Goal: Communication & Community: Answer question/provide support

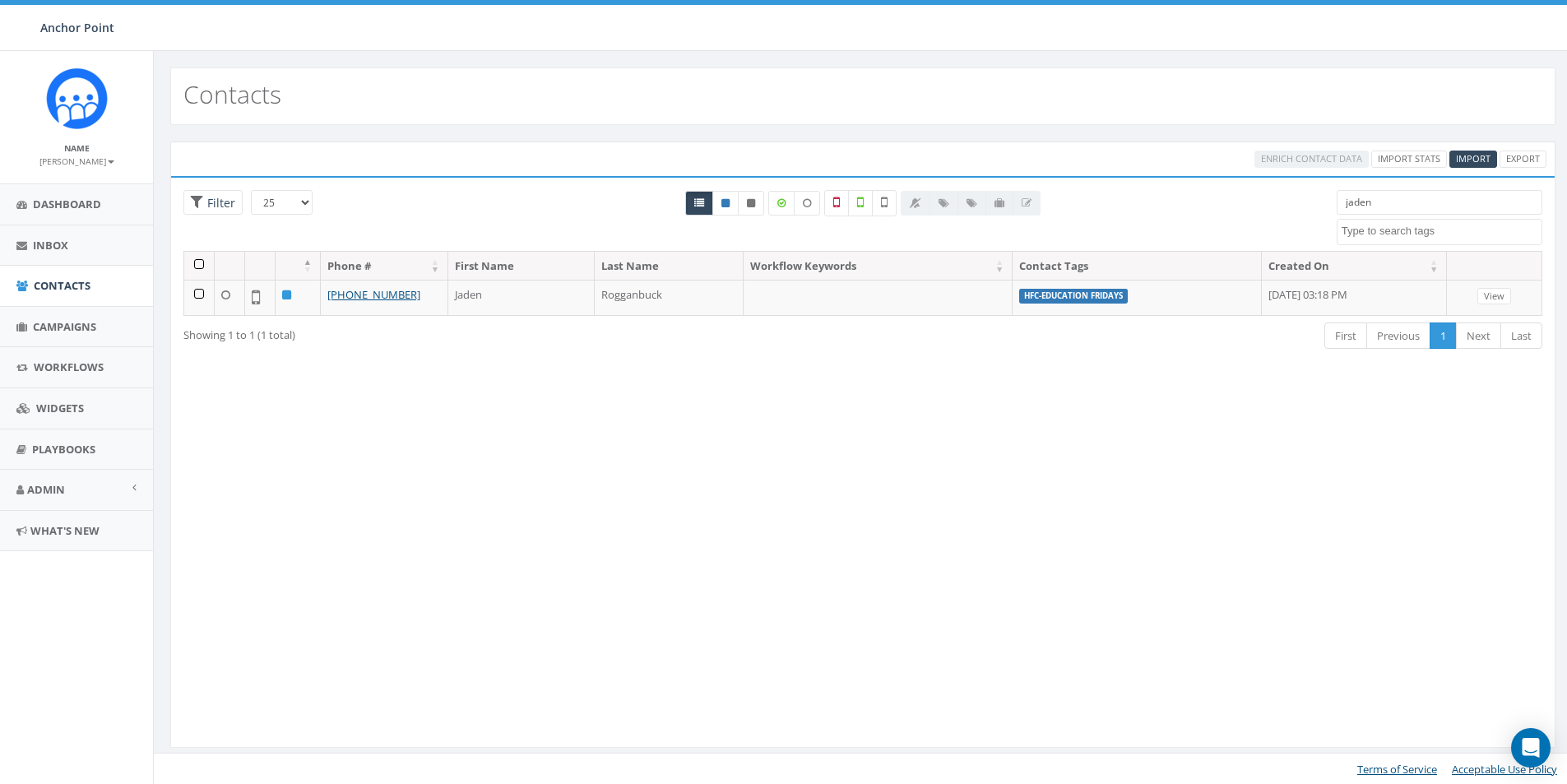
select select
drag, startPoint x: 1380, startPoint y: 208, endPoint x: 1306, endPoint y: 205, distance: 74.1
click at [1306, 205] on div "25 50 100 Filter All 0 contact(s) on current page All 1 contact(s) filtered jad…" at bounding box center [863, 221] width 1384 height 61
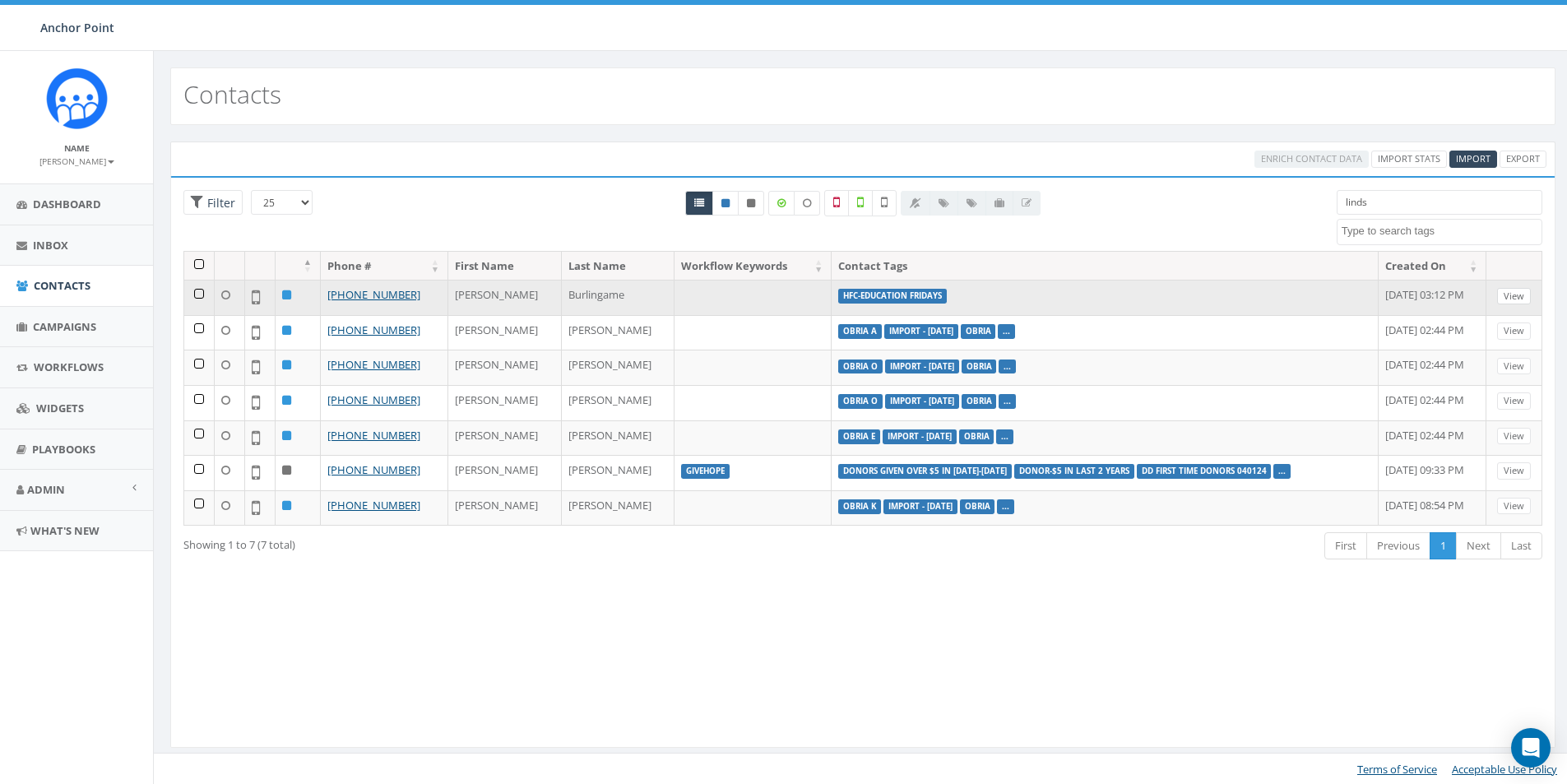
type input "linds"
click at [1510, 294] on link "View" at bounding box center [1515, 296] width 34 height 17
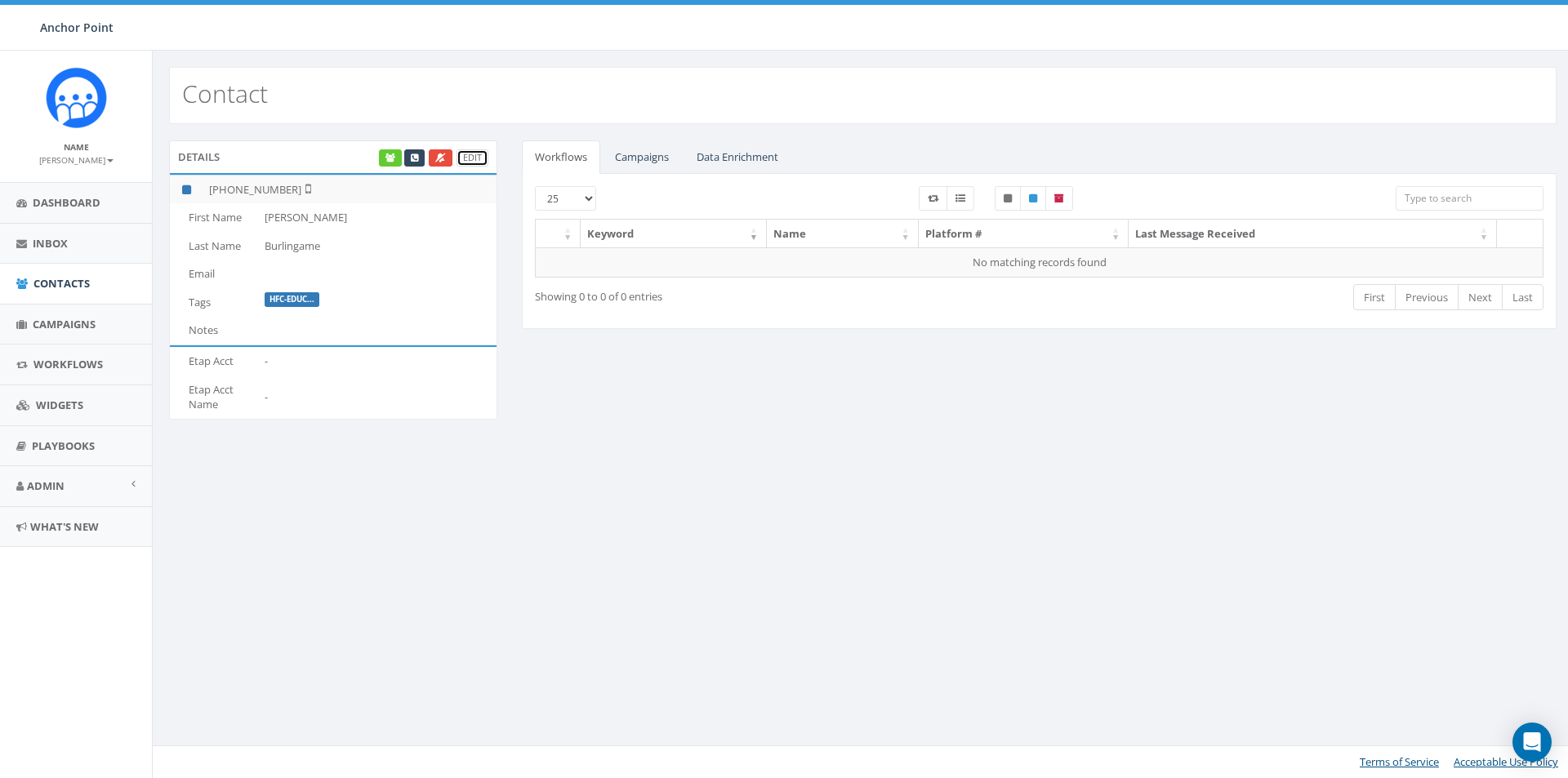
click at [476, 157] on link "Edit" at bounding box center [472, 158] width 32 height 17
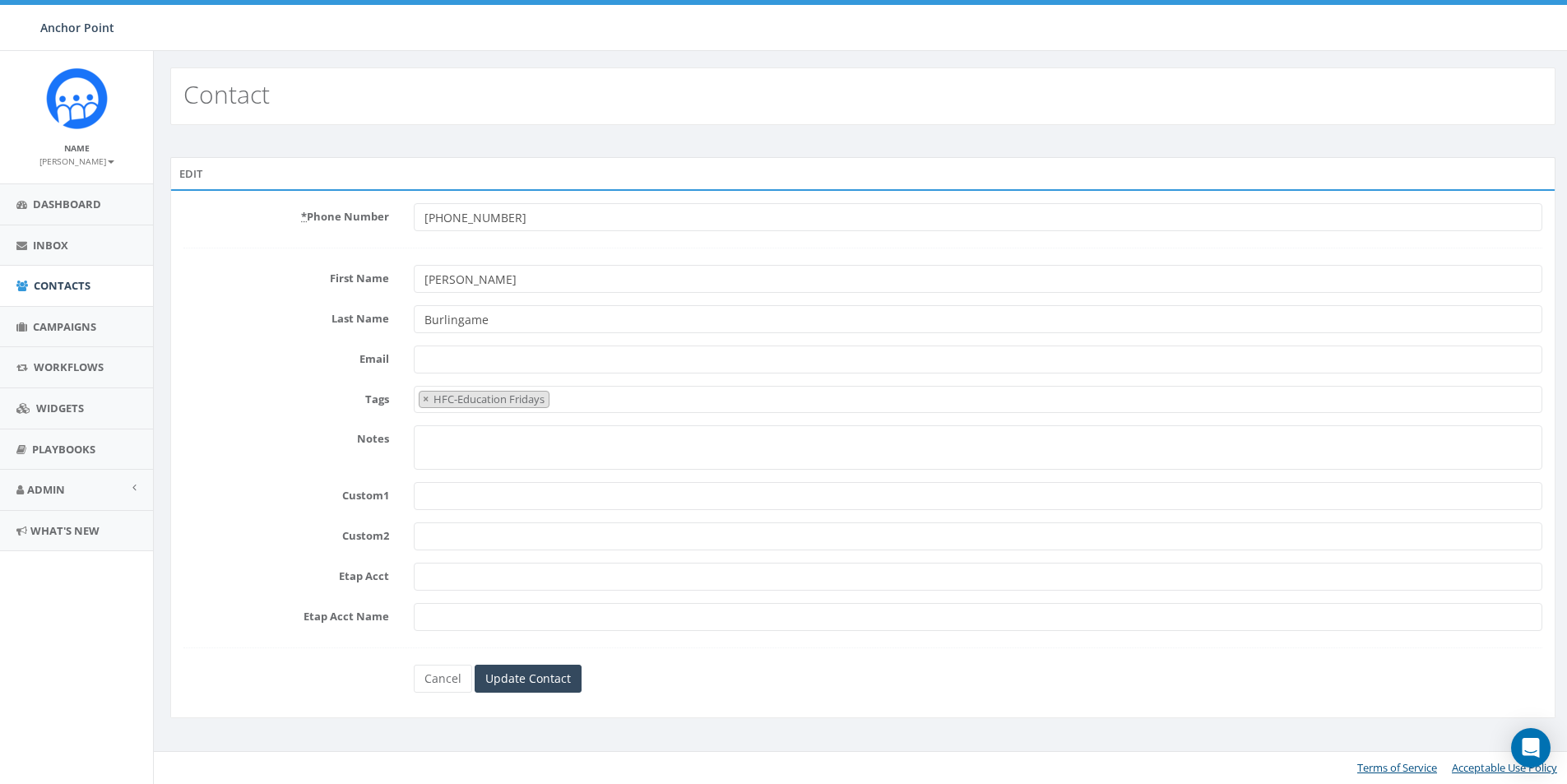
select select "HFC-Education Fridays"
click at [556, 680] on input "Update Contact" at bounding box center [531, 679] width 107 height 28
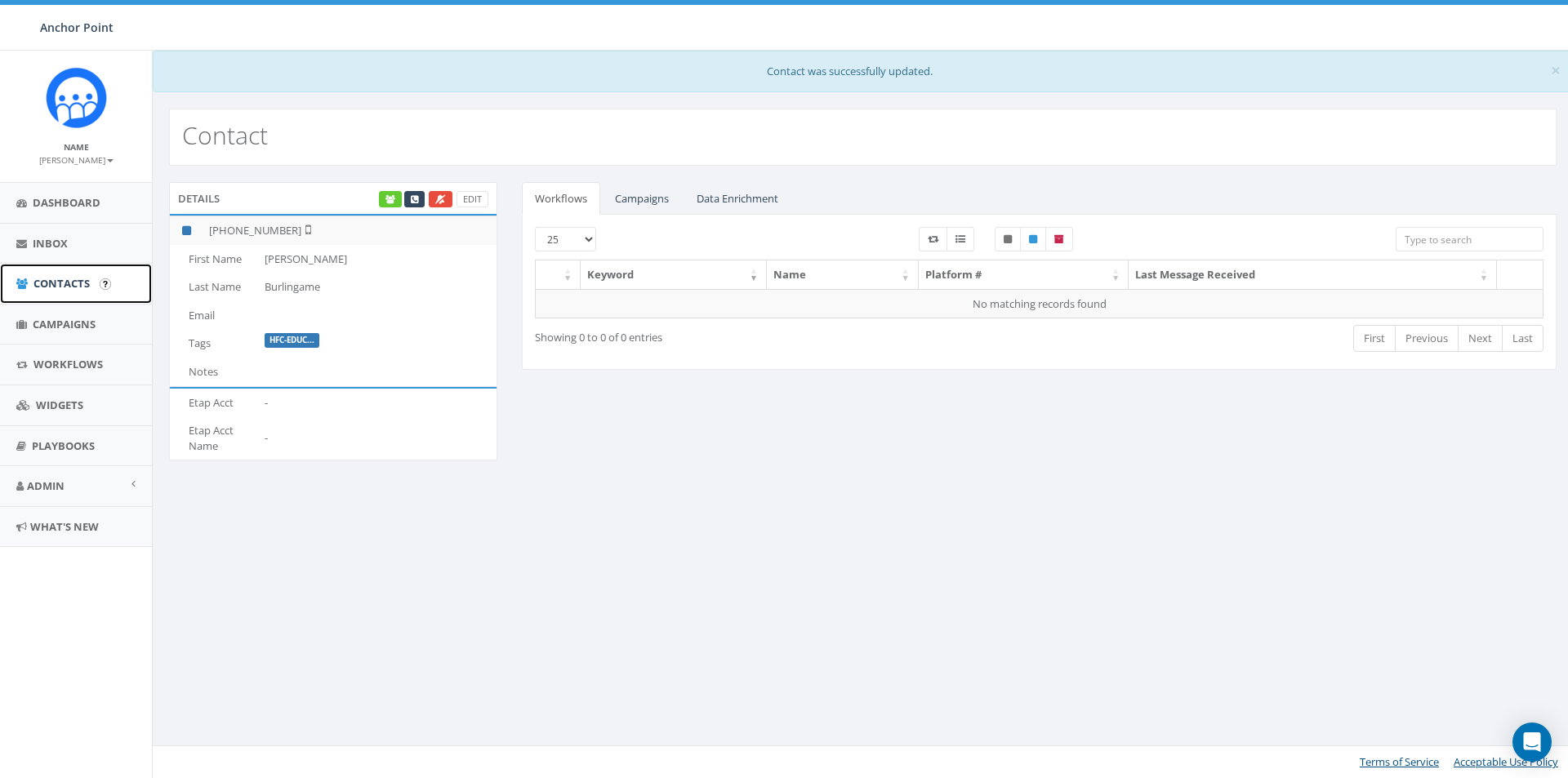
click at [78, 283] on span "Contacts" at bounding box center [62, 284] width 56 height 15
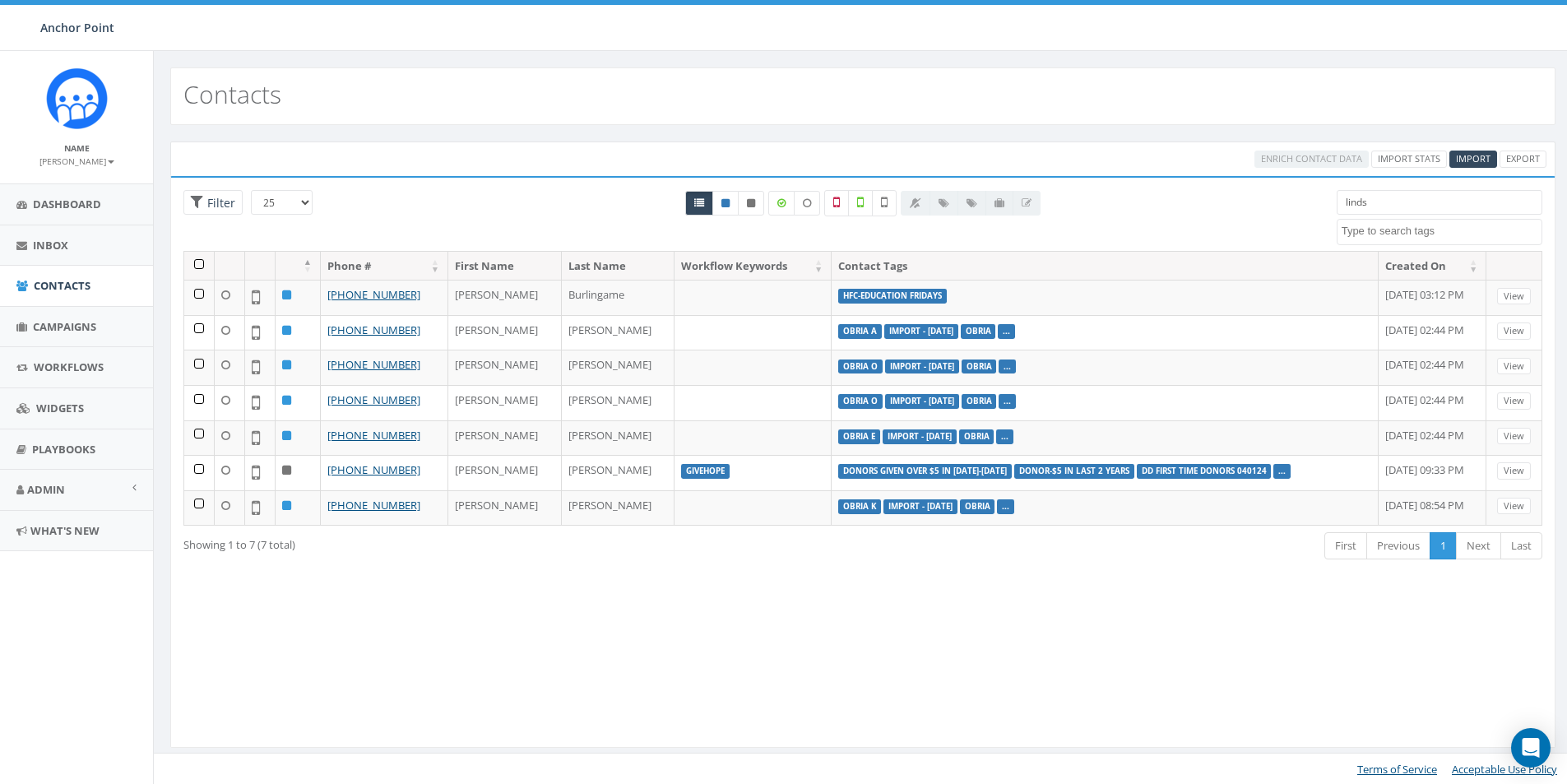
select select
click at [65, 322] on span "Campaigns" at bounding box center [64, 327] width 63 height 15
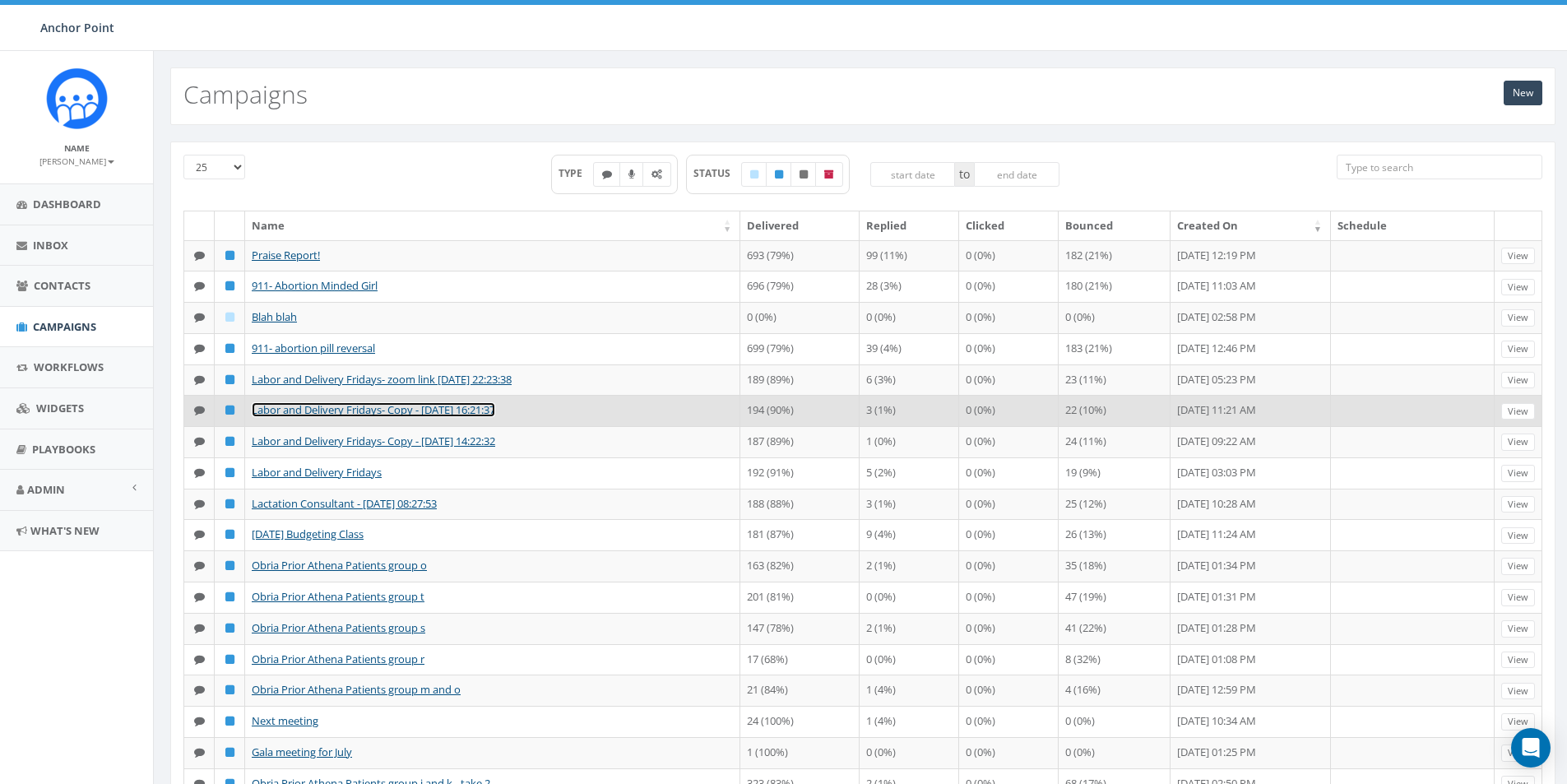
click at [351, 411] on link "Labor and Delivery Fridays- Copy - [DATE] 16:21:37" at bounding box center [373, 410] width 243 height 15
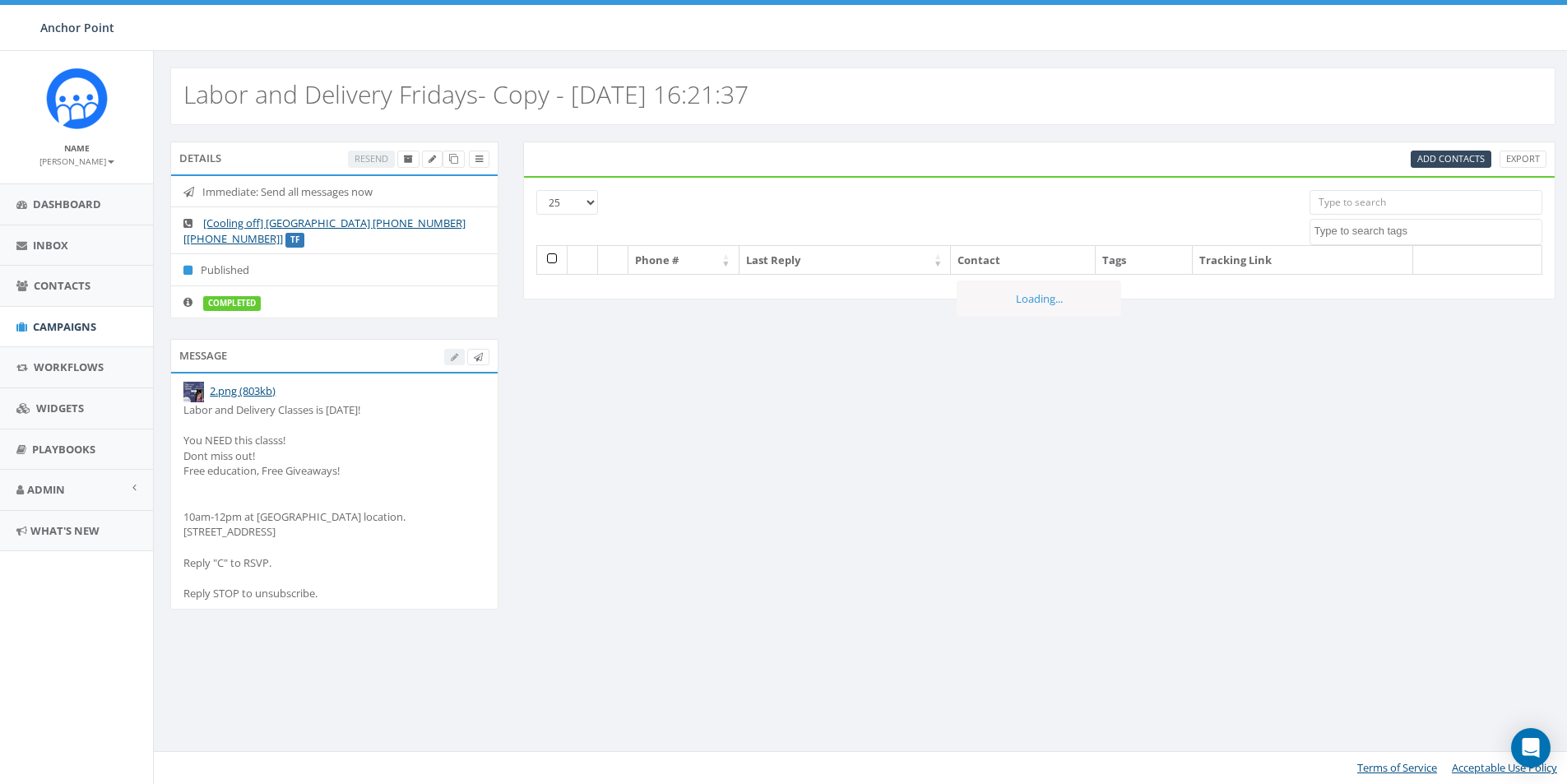
select select
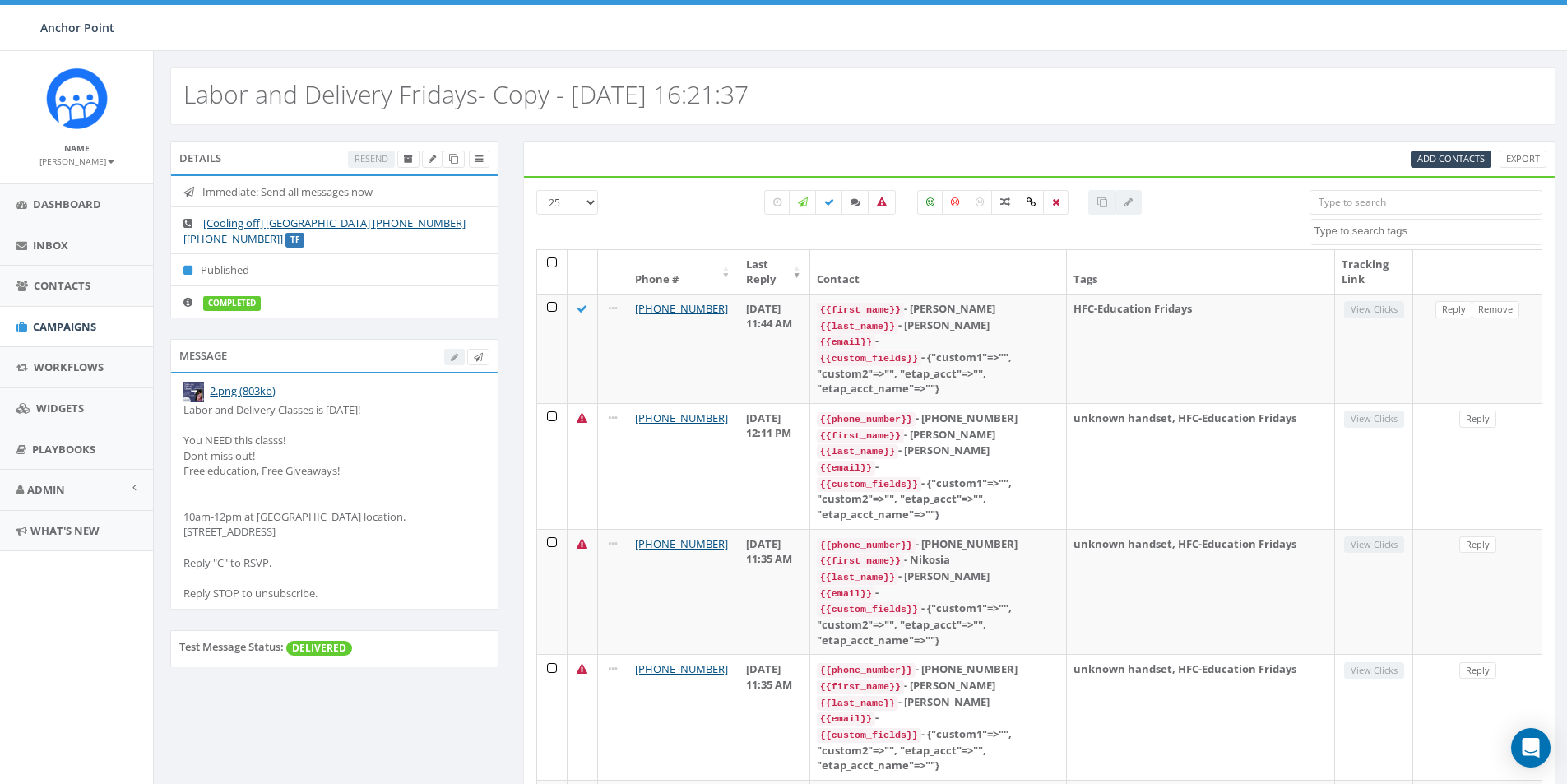
click at [1340, 203] on input "search" at bounding box center [1427, 203] width 233 height 25
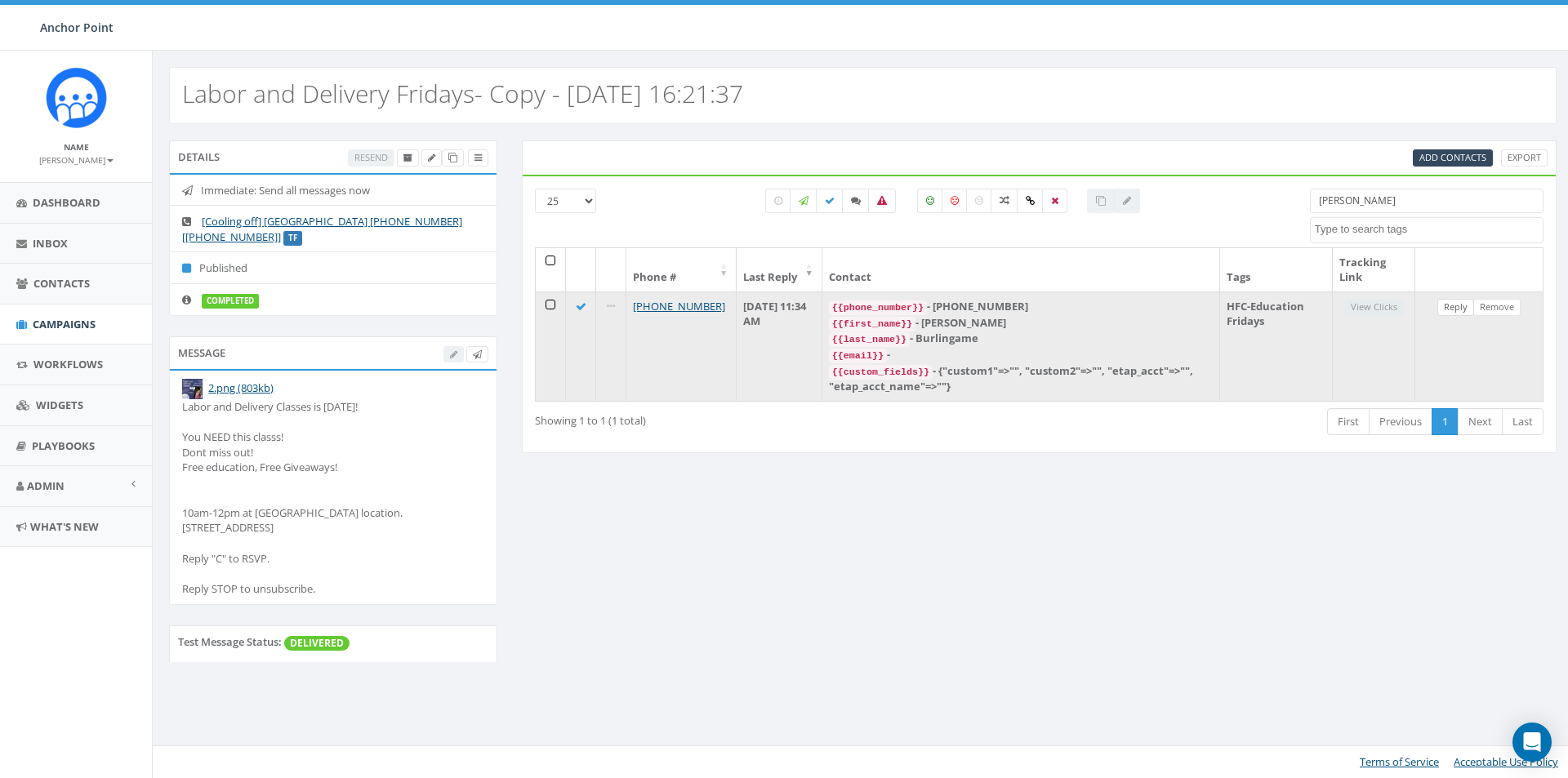
type input "[PERSON_NAME]"
click at [1450, 309] on link "Reply" at bounding box center [1455, 307] width 37 height 17
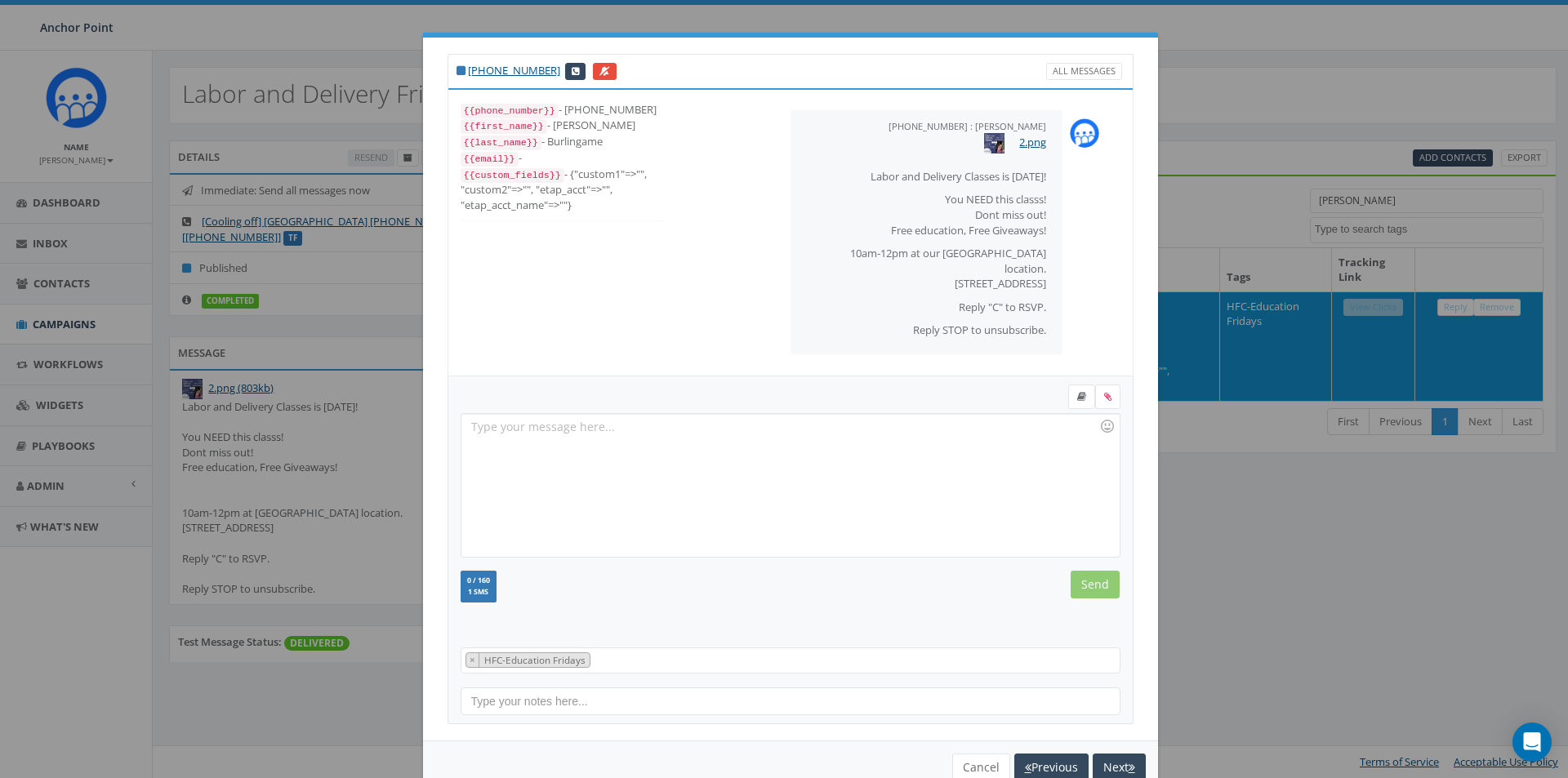
click at [477, 428] on div at bounding box center [790, 485] width 657 height 143
click at [1074, 582] on input "Send" at bounding box center [1095, 584] width 49 height 28
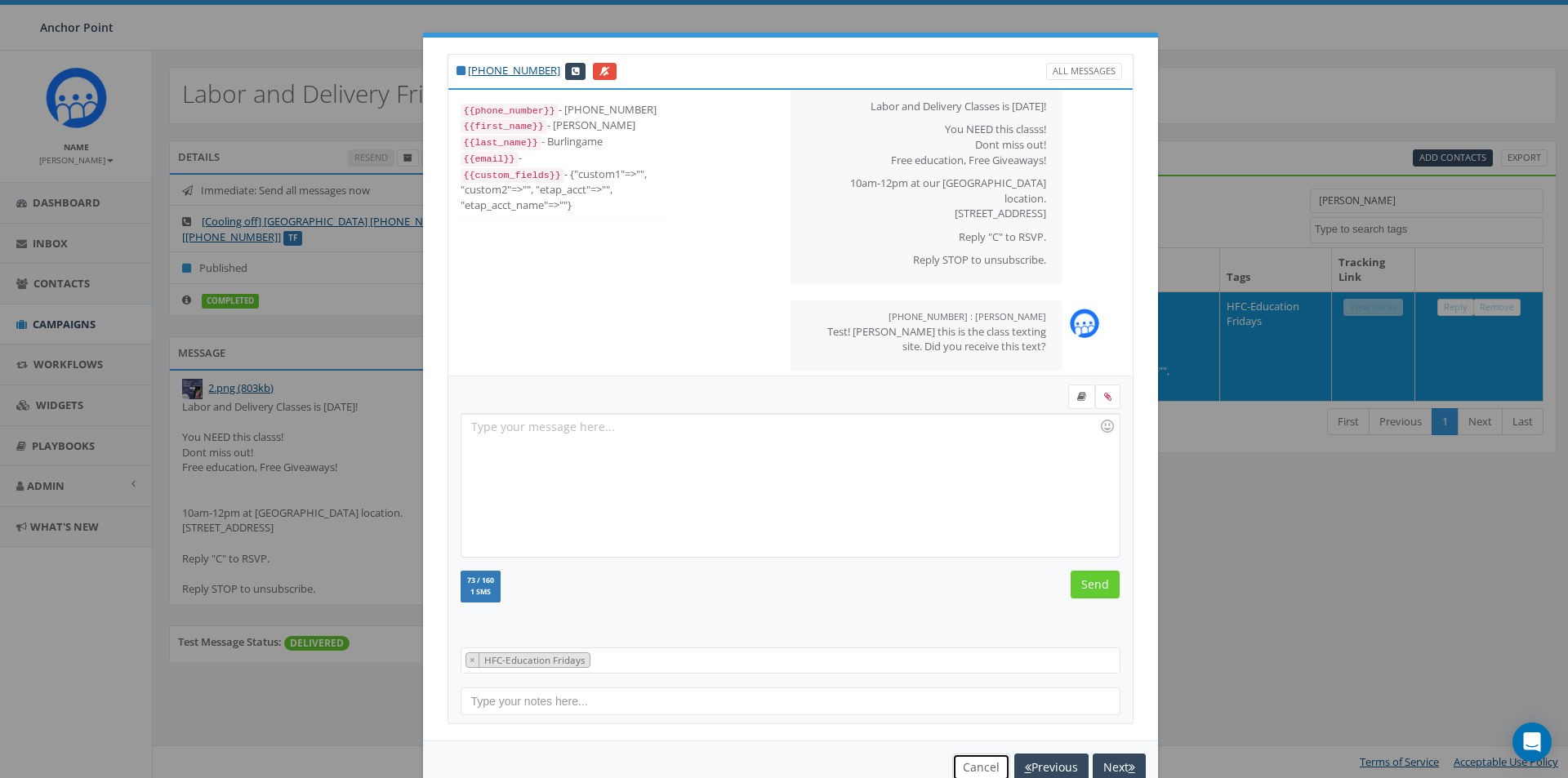
click at [965, 769] on button "Cancel" at bounding box center [981, 768] width 58 height 28
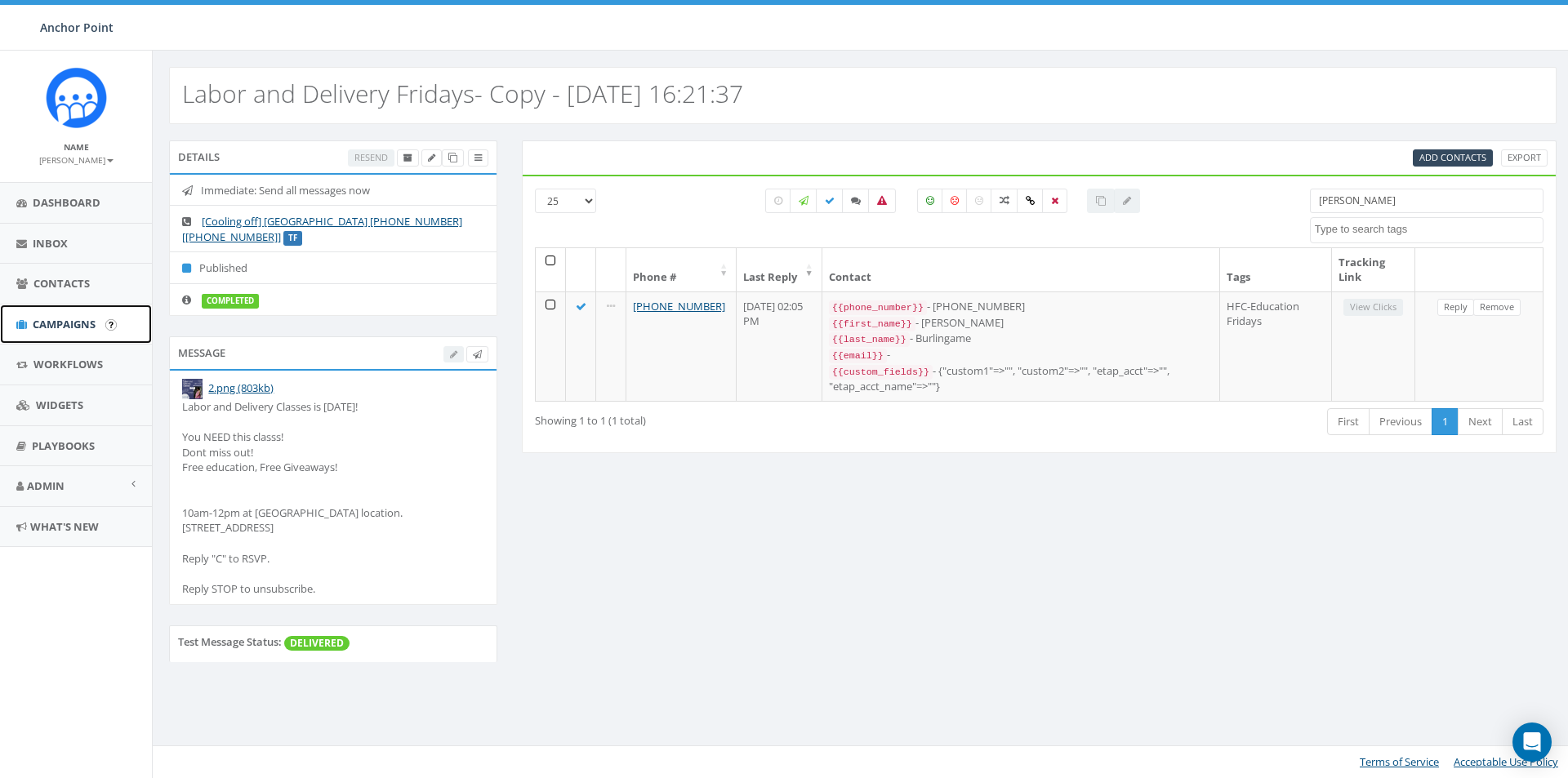
click at [67, 326] on span "Campaigns" at bounding box center [64, 324] width 63 height 15
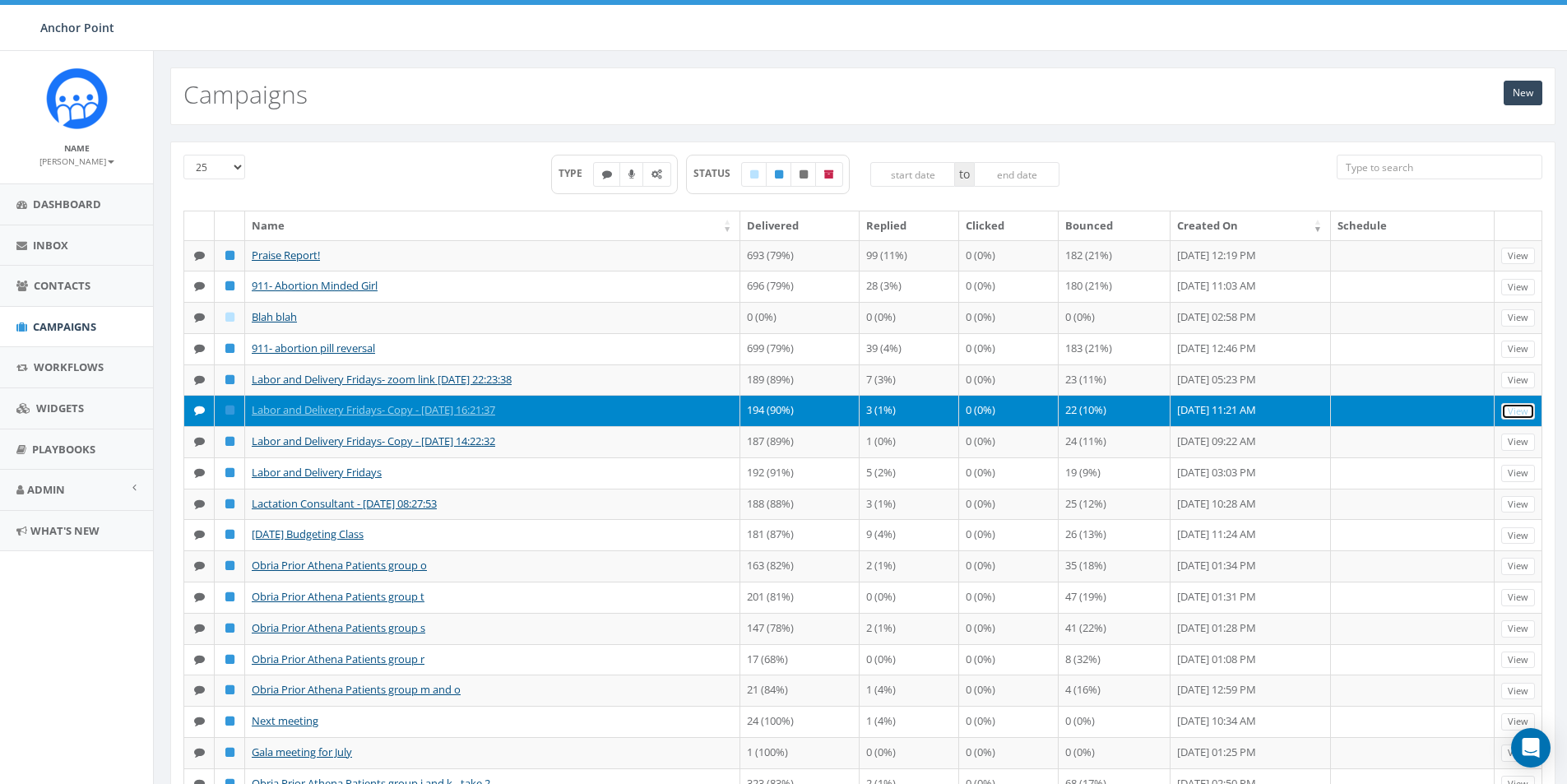
click at [1520, 412] on link "View" at bounding box center [1519, 412] width 34 height 17
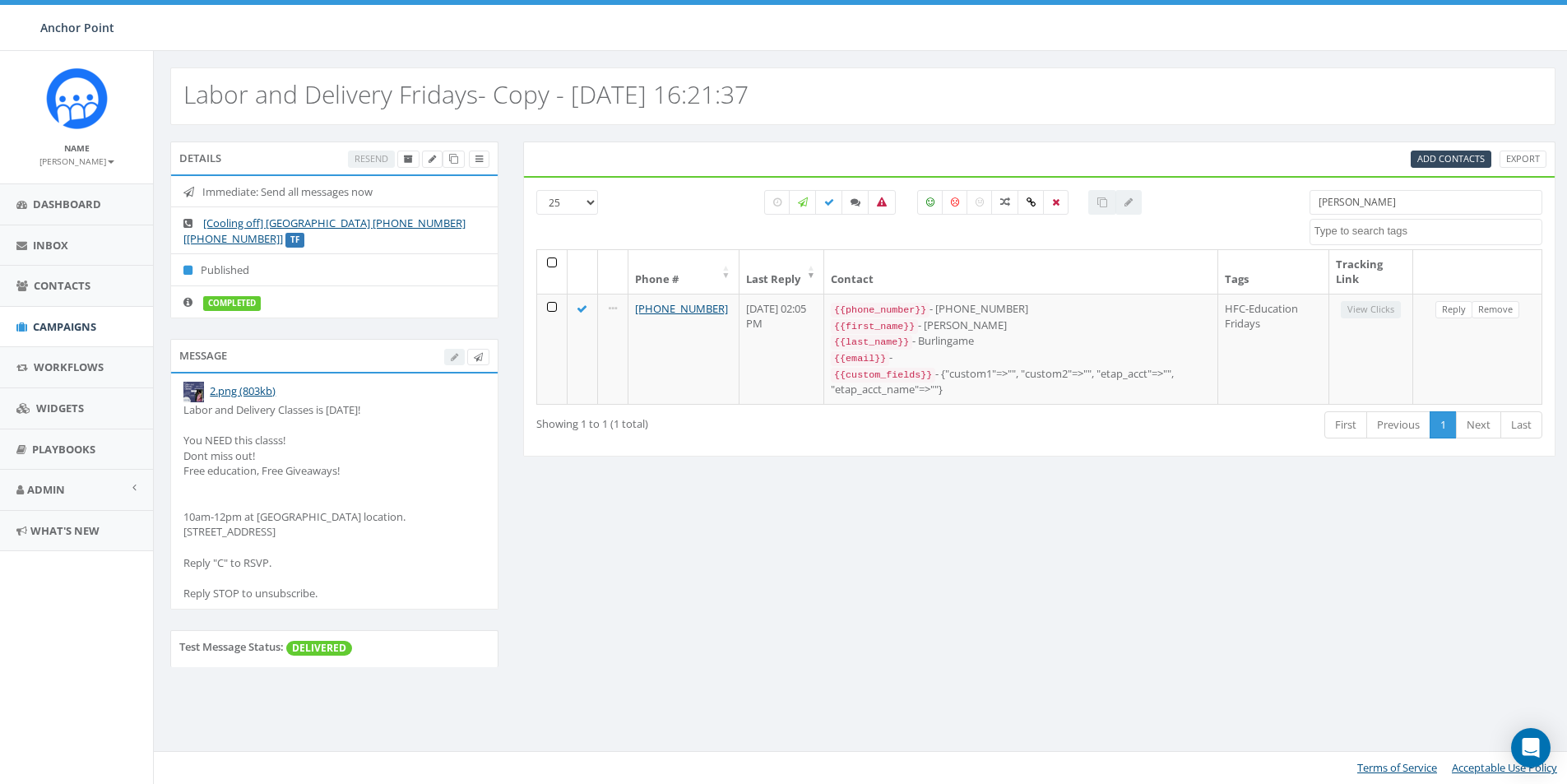
select select
drag, startPoint x: 1379, startPoint y: 201, endPoint x: 1319, endPoint y: 205, distance: 60.1
click at [1320, 205] on input "[PERSON_NAME]" at bounding box center [1437, 203] width 235 height 25
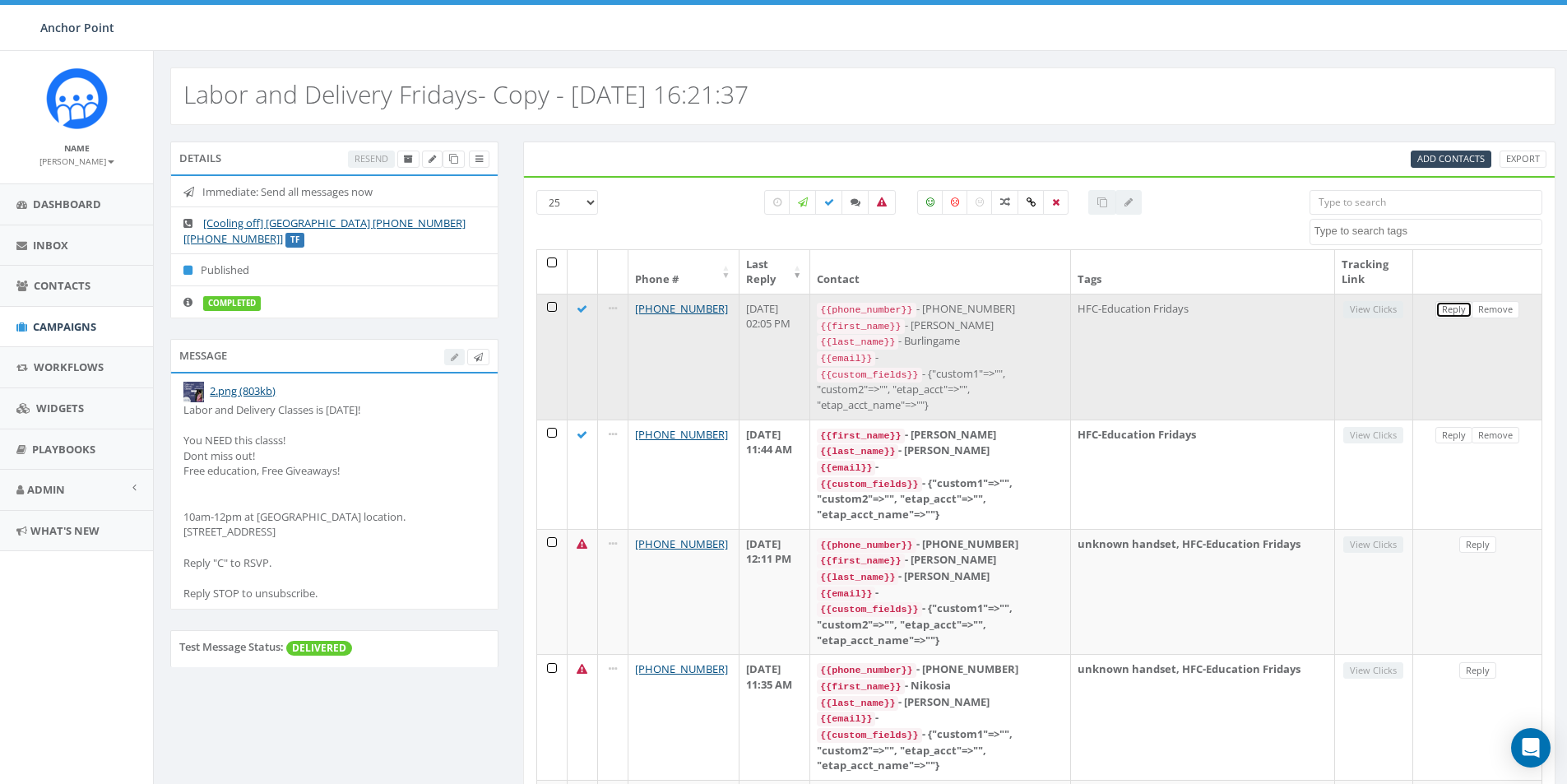
click at [1451, 311] on link "Reply" at bounding box center [1454, 310] width 37 height 17
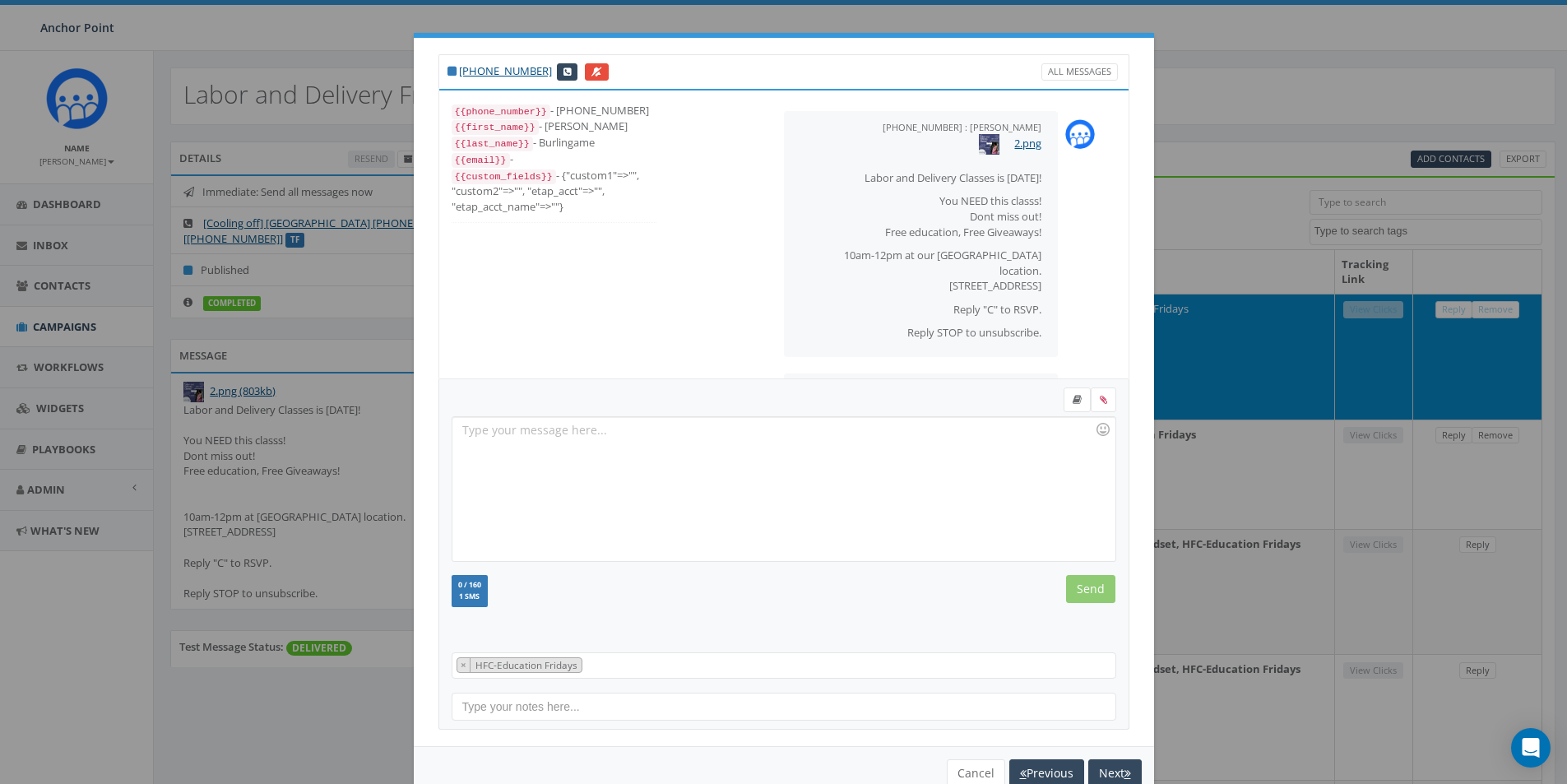
scroll to position [71, 0]
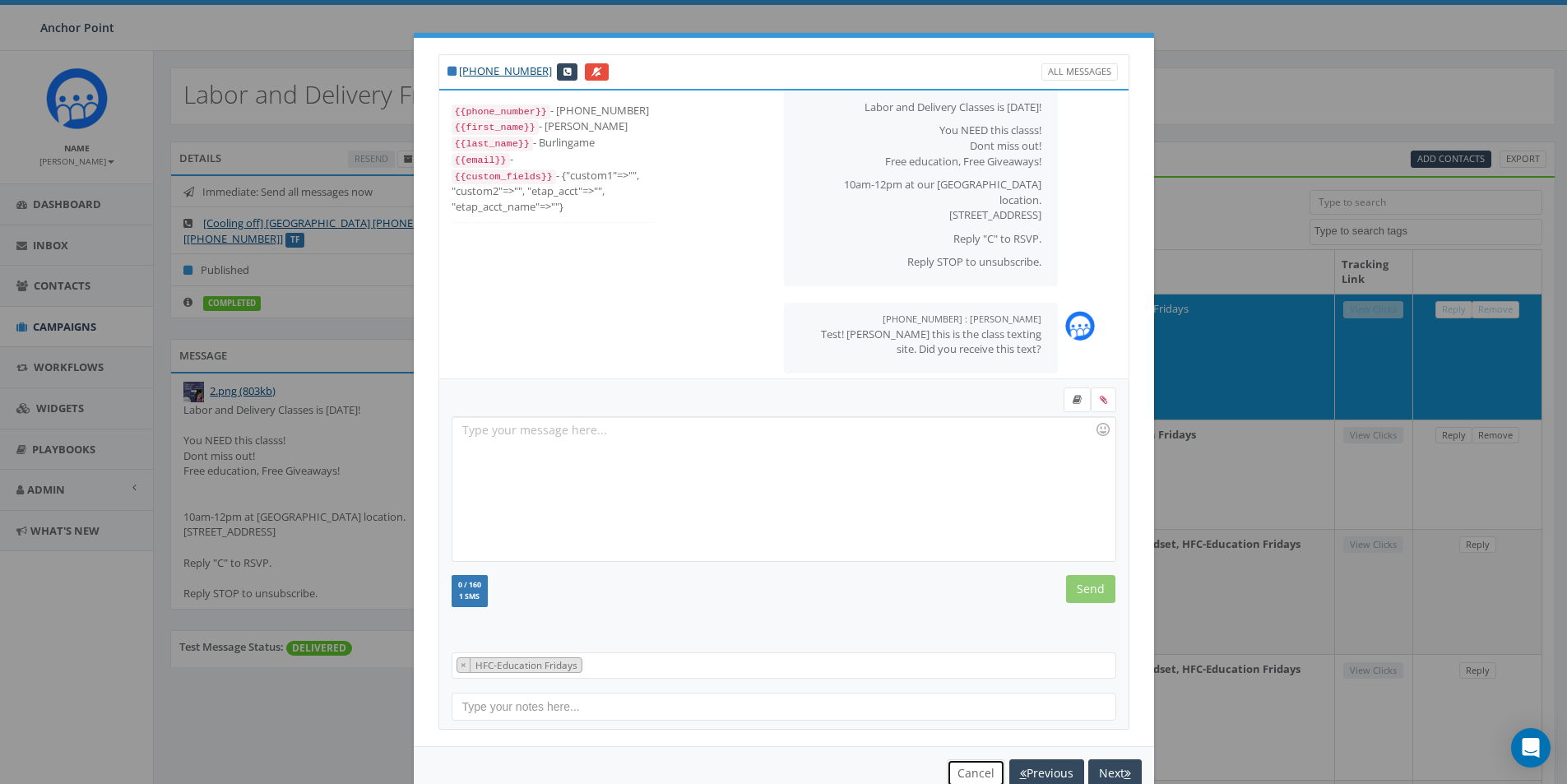
click at [960, 776] on button "Cancel" at bounding box center [977, 774] width 59 height 28
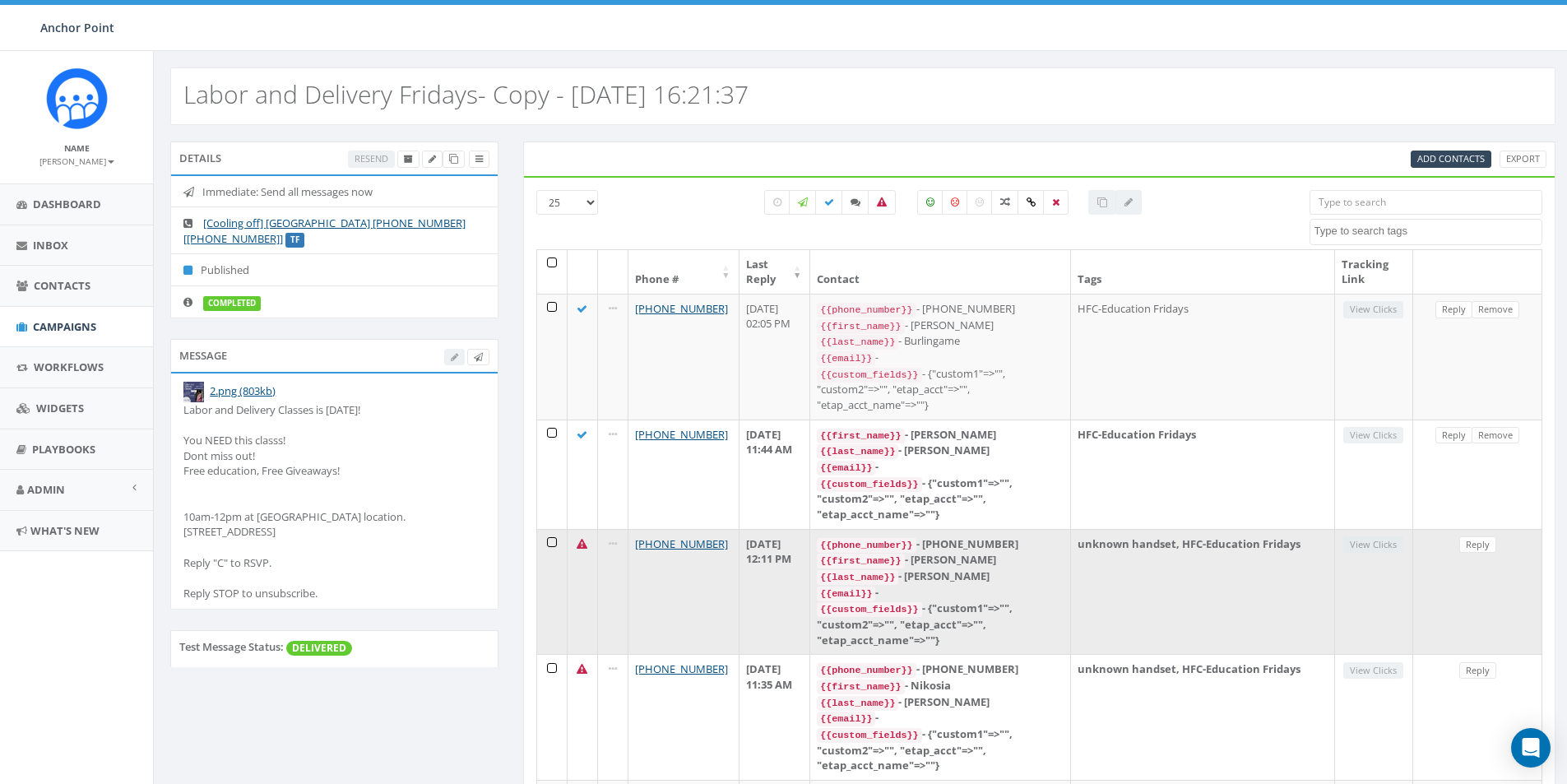
scroll to position [82, 0]
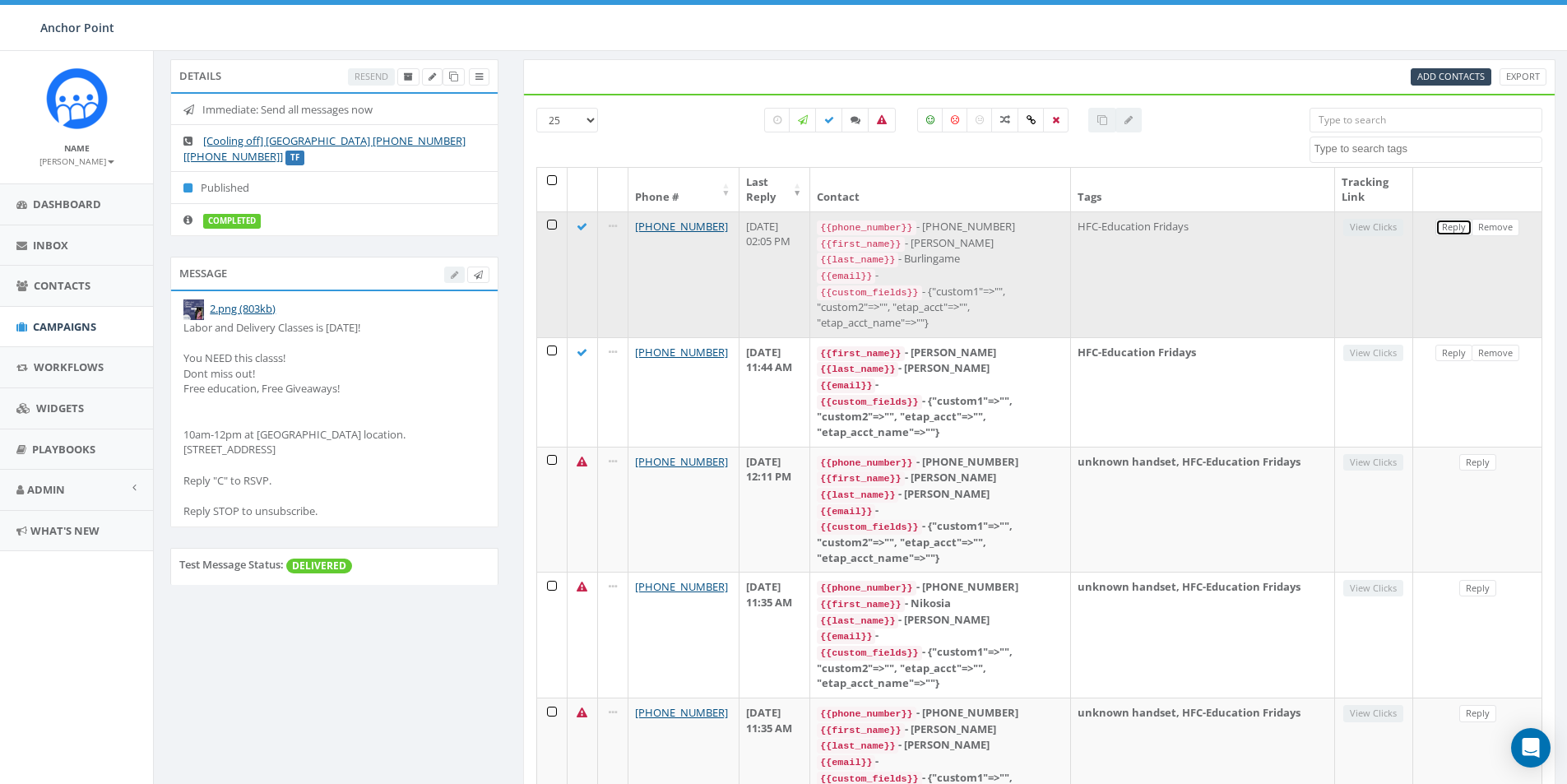
click at [1446, 229] on link "Reply" at bounding box center [1454, 227] width 37 height 17
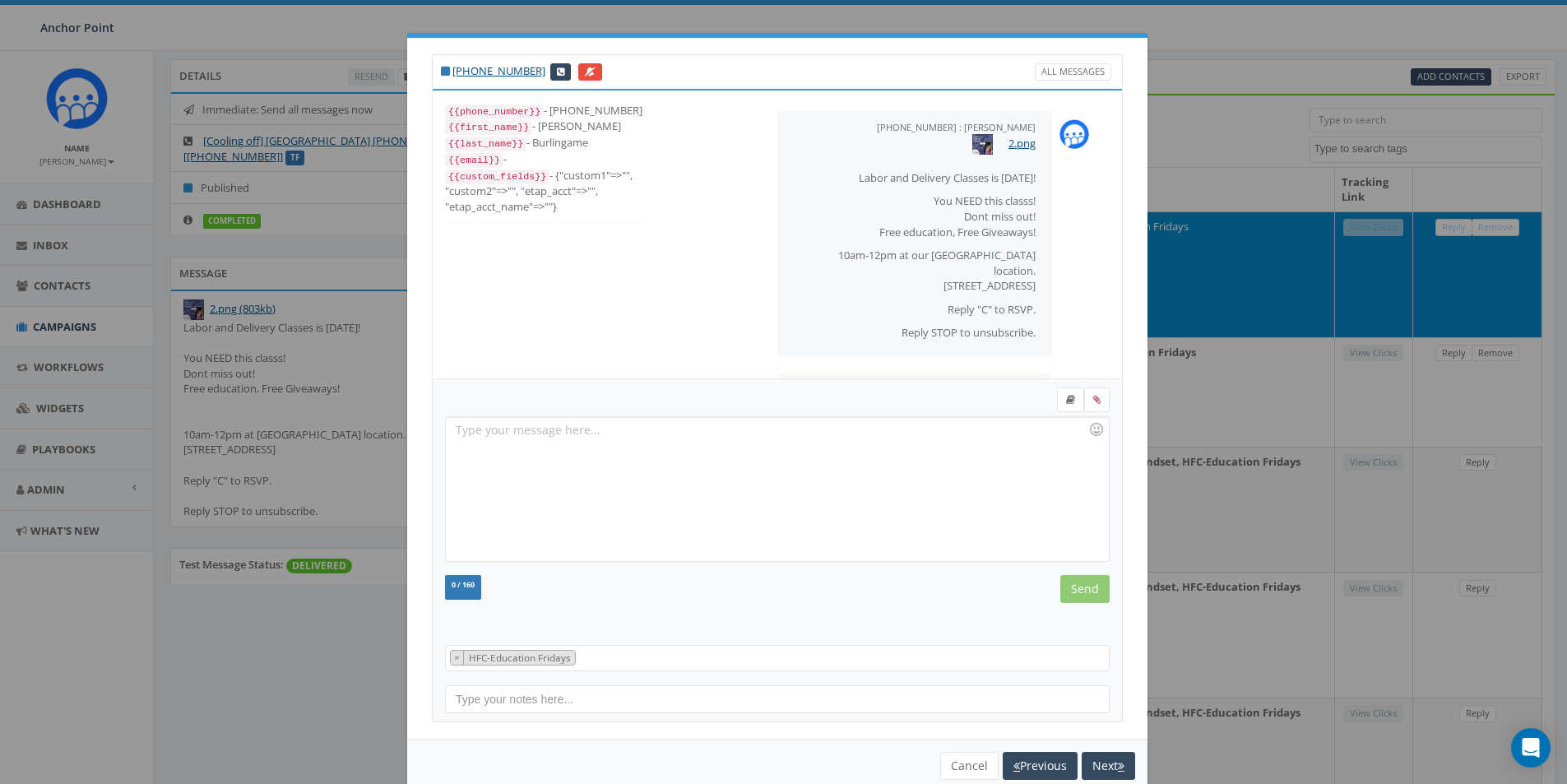
scroll to position [71, 0]
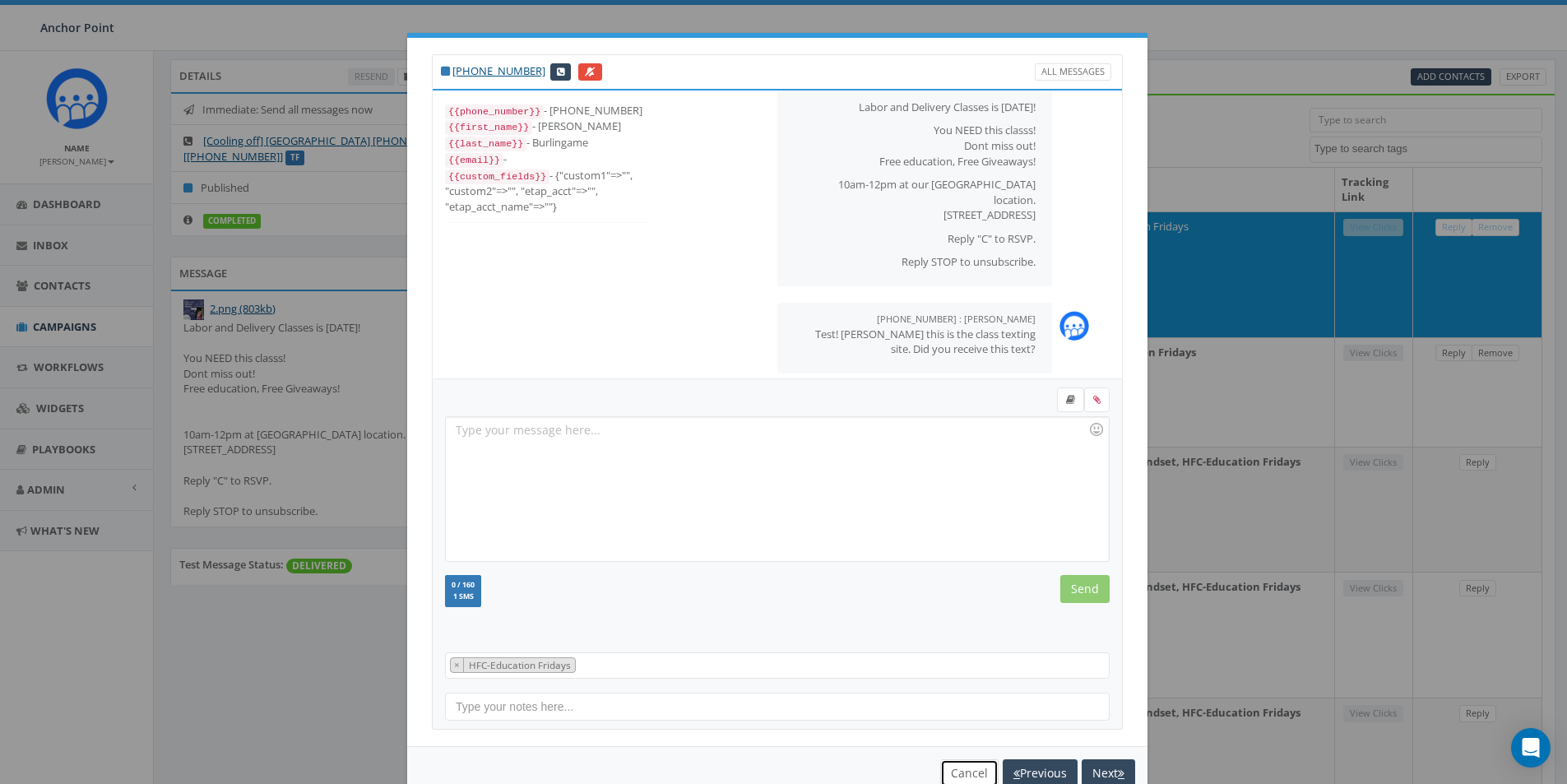
click at [948, 772] on button "Cancel" at bounding box center [970, 774] width 59 height 28
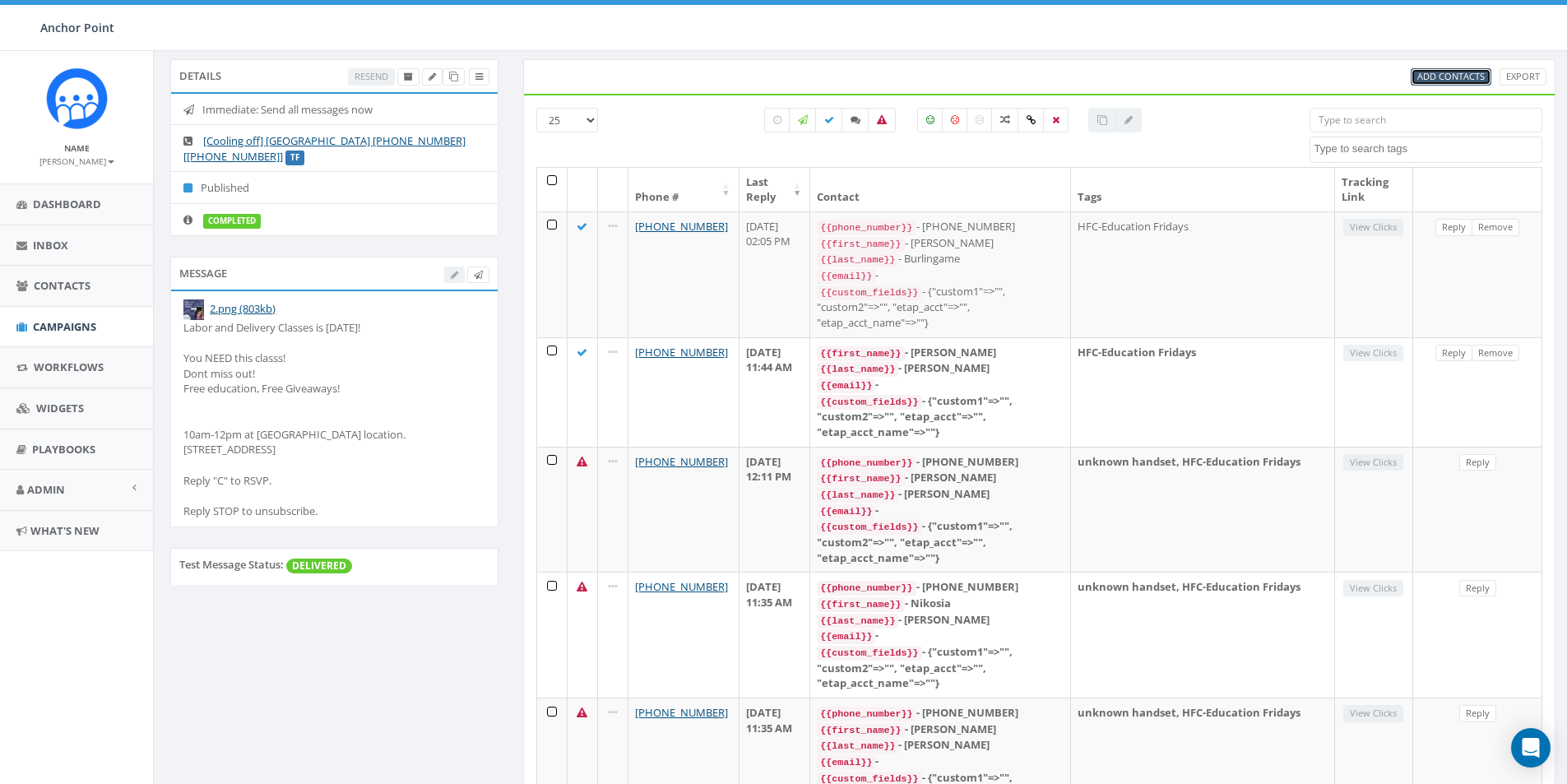
click at [1459, 73] on span "Add Contacts" at bounding box center [1450, 76] width 67 height 12
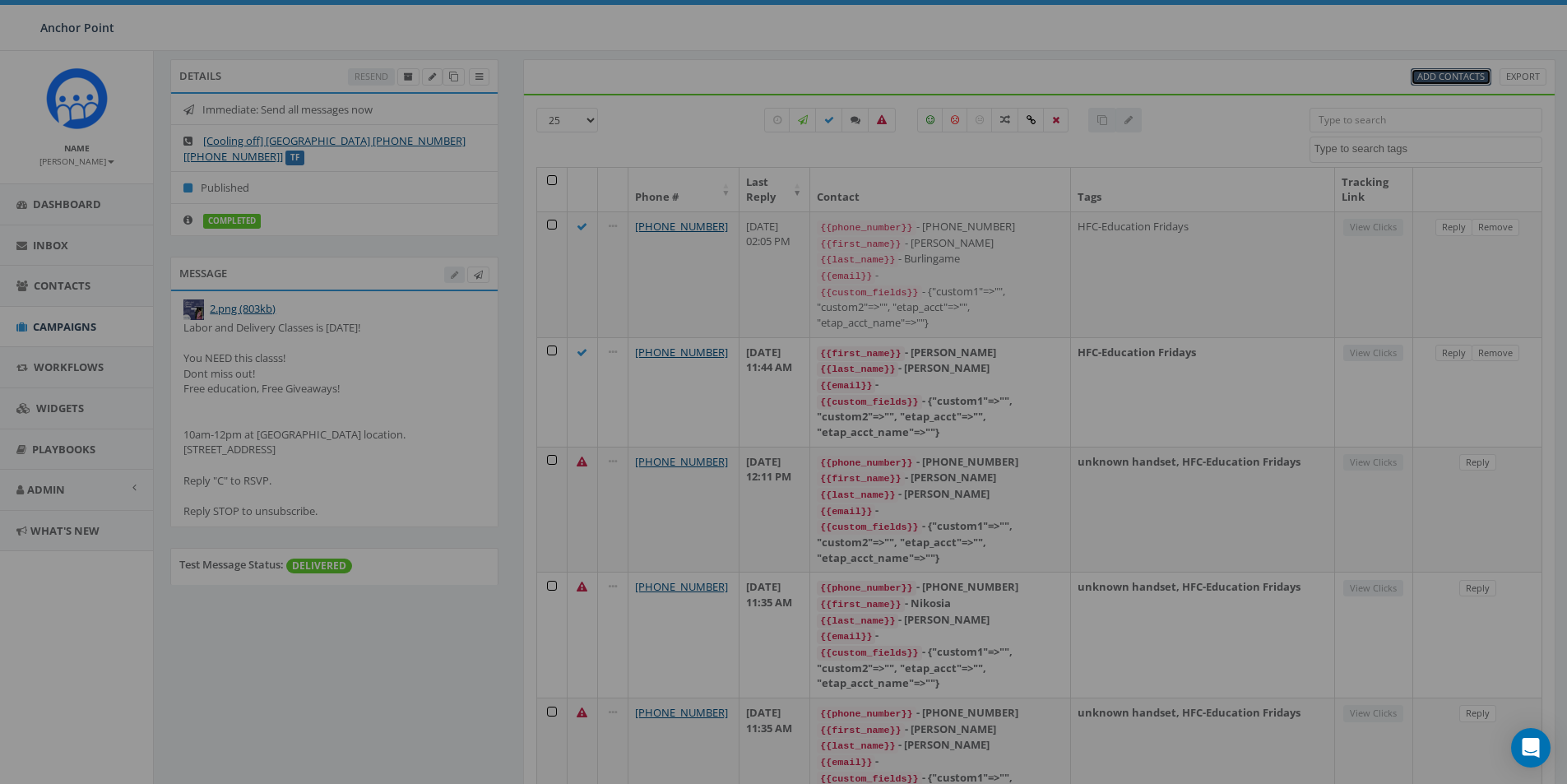
select select
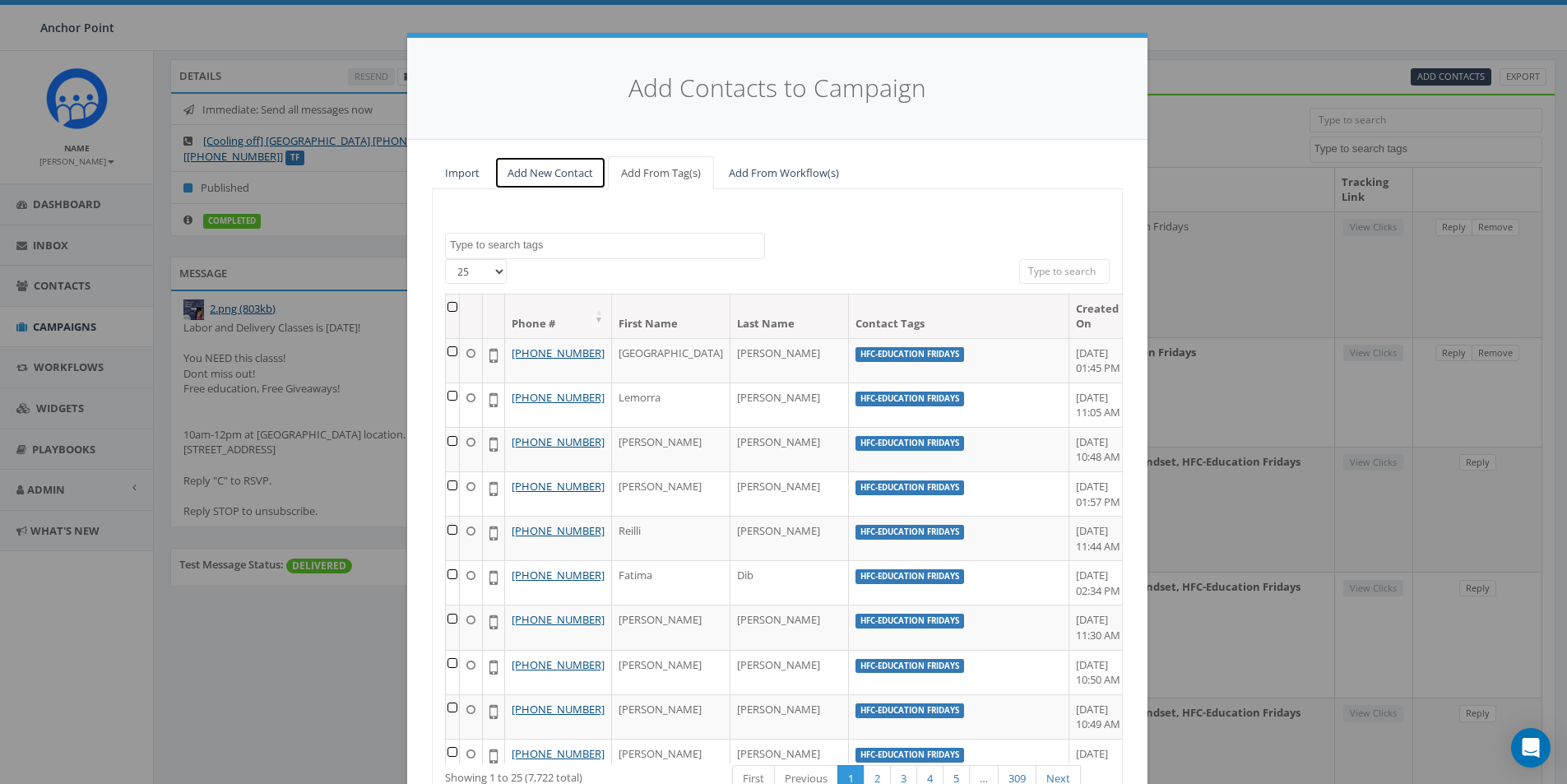
click at [553, 170] on link "Add New Contact" at bounding box center [550, 173] width 112 height 34
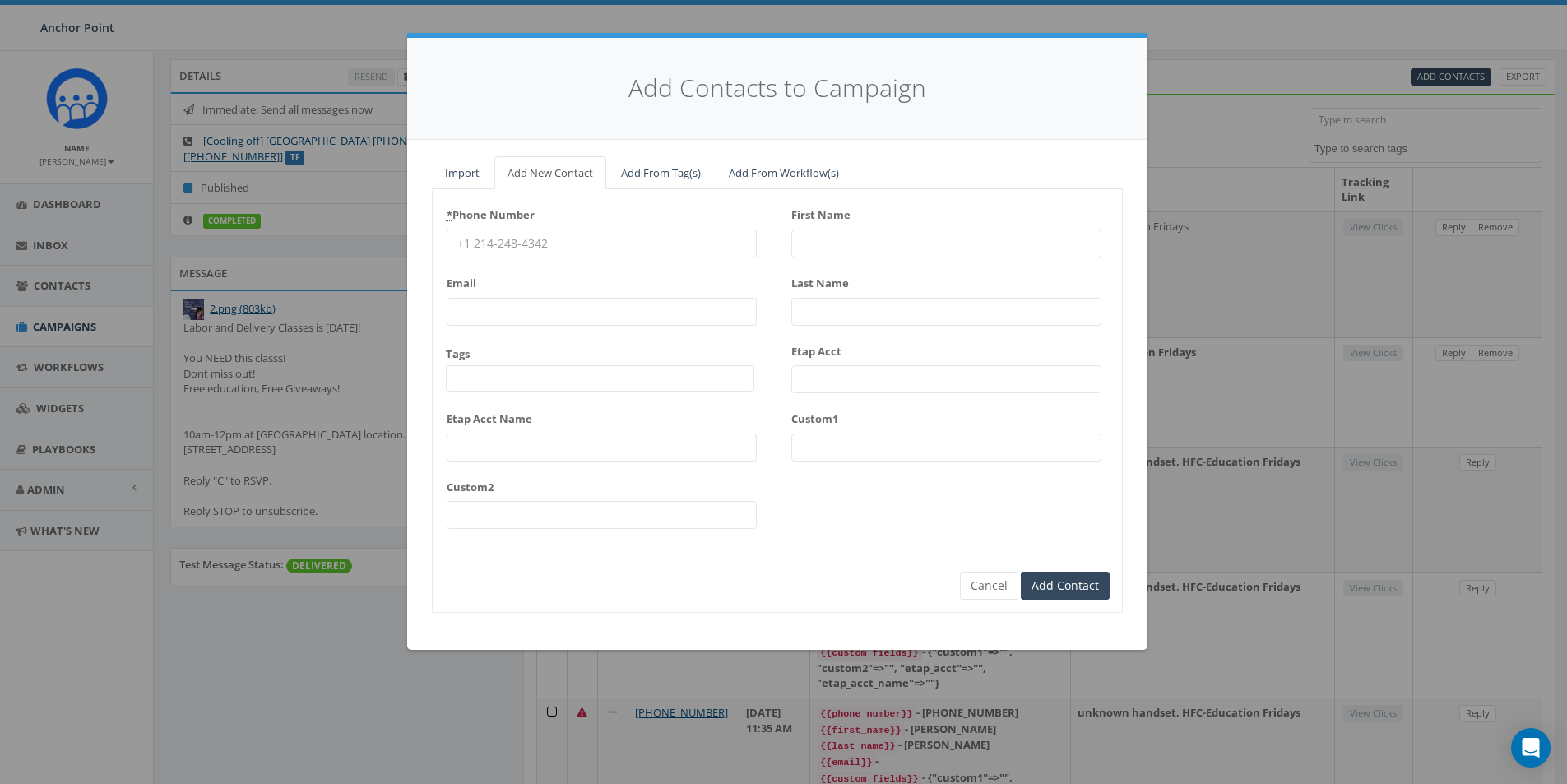
click at [519, 237] on input "* Phone Number" at bounding box center [602, 243] width 310 height 28
type input "[PHONE_NUMBER]"
click at [518, 384] on span at bounding box center [601, 379] width 309 height 27
type textarea "HFC"
select select "HFC-Education Fridays"
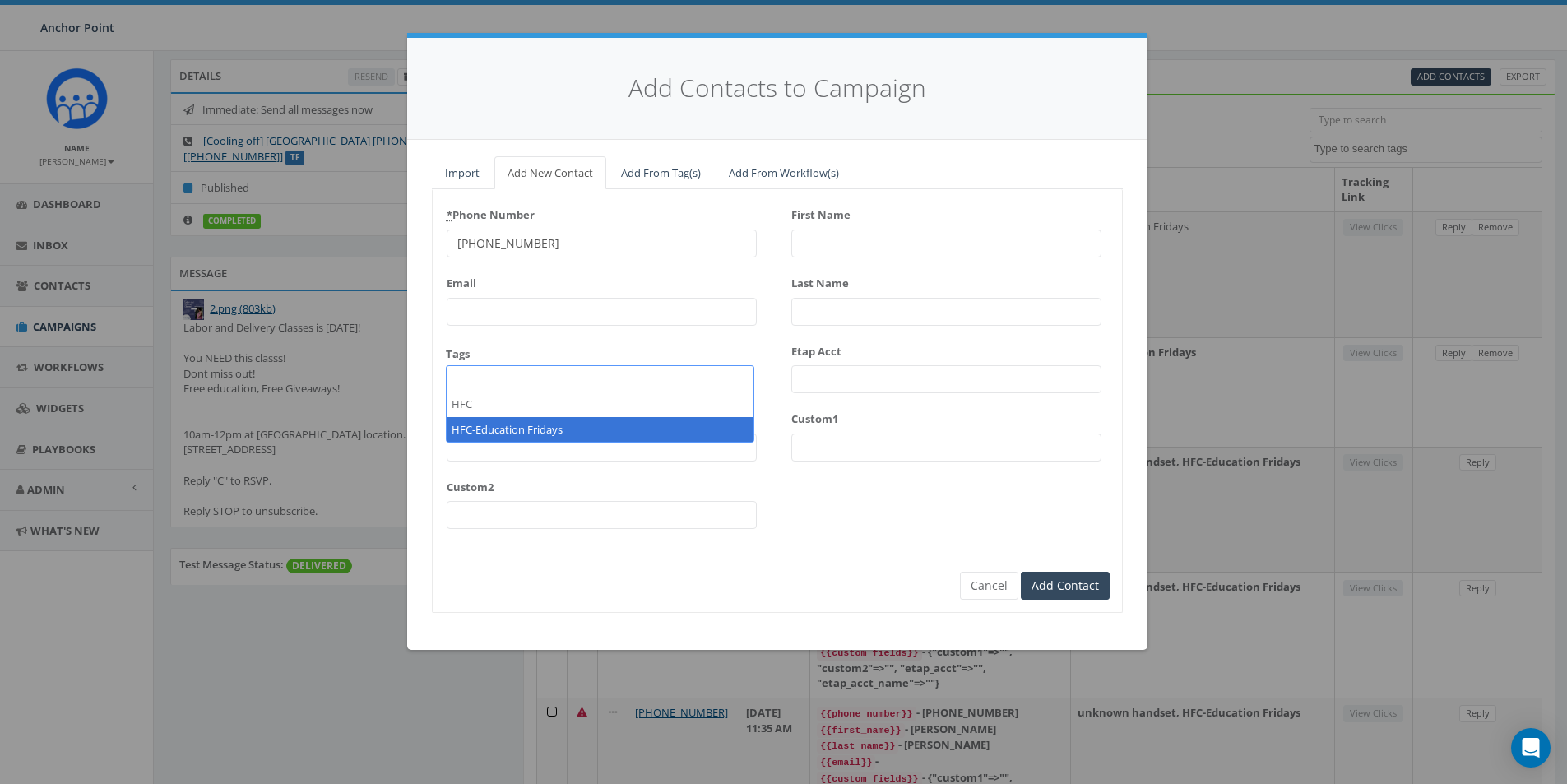
scroll to position [500, 0]
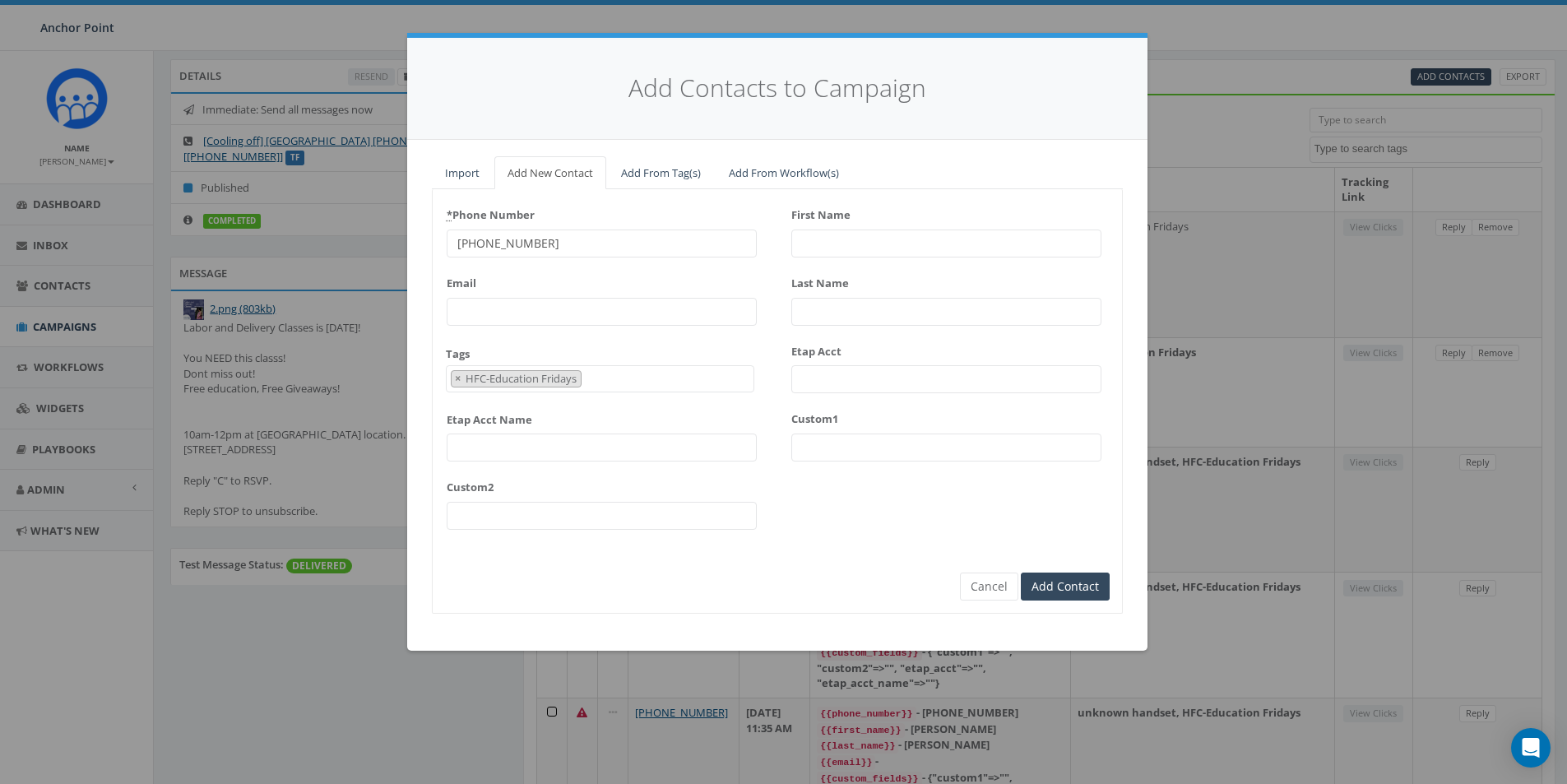
click at [813, 243] on input "First Name" at bounding box center [946, 243] width 310 height 28
type input "[PERSON_NAME]"
click at [1054, 593] on input "Add Contact" at bounding box center [1066, 586] width 89 height 28
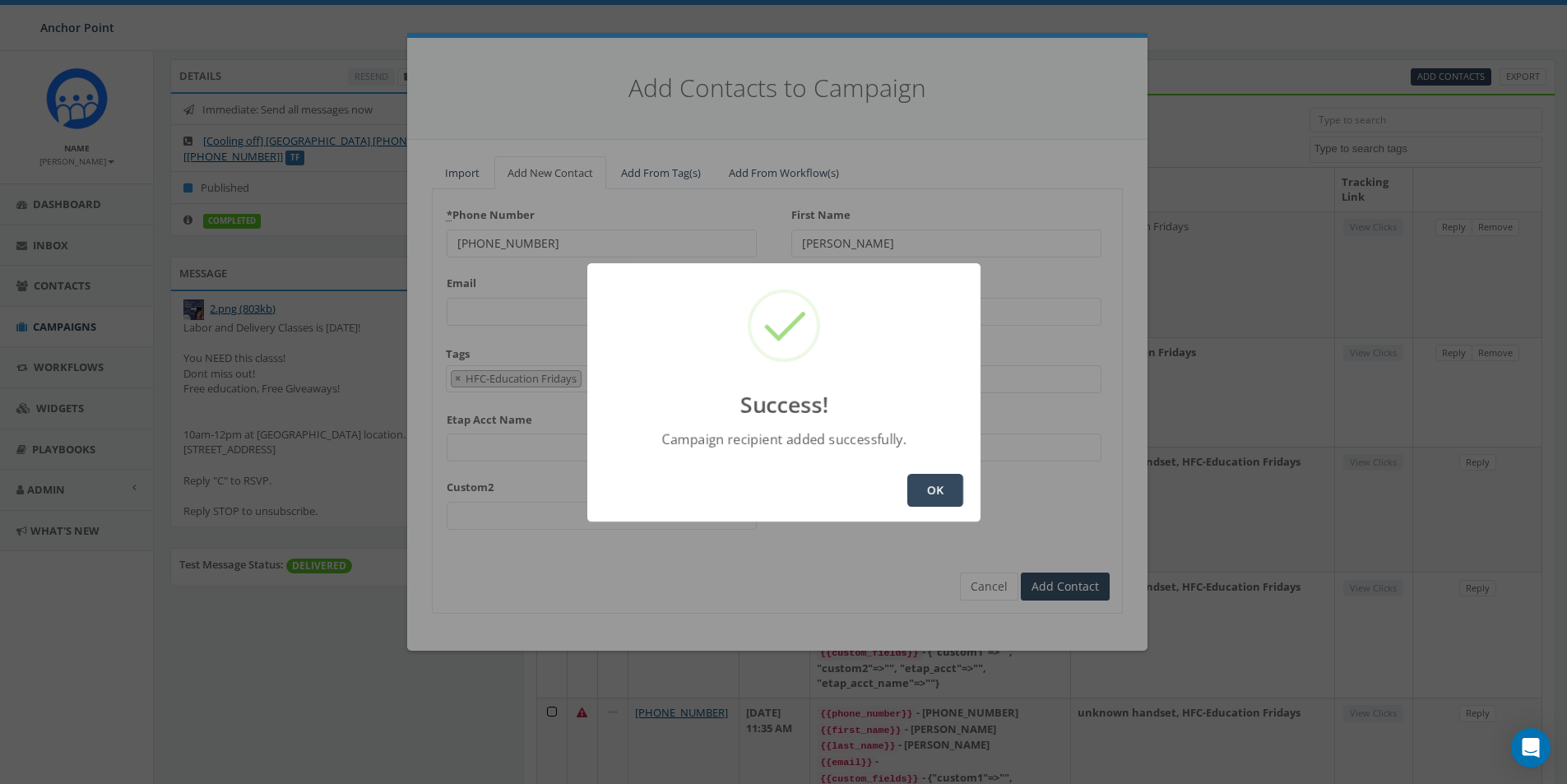
click at [927, 485] on button "OK" at bounding box center [935, 490] width 56 height 33
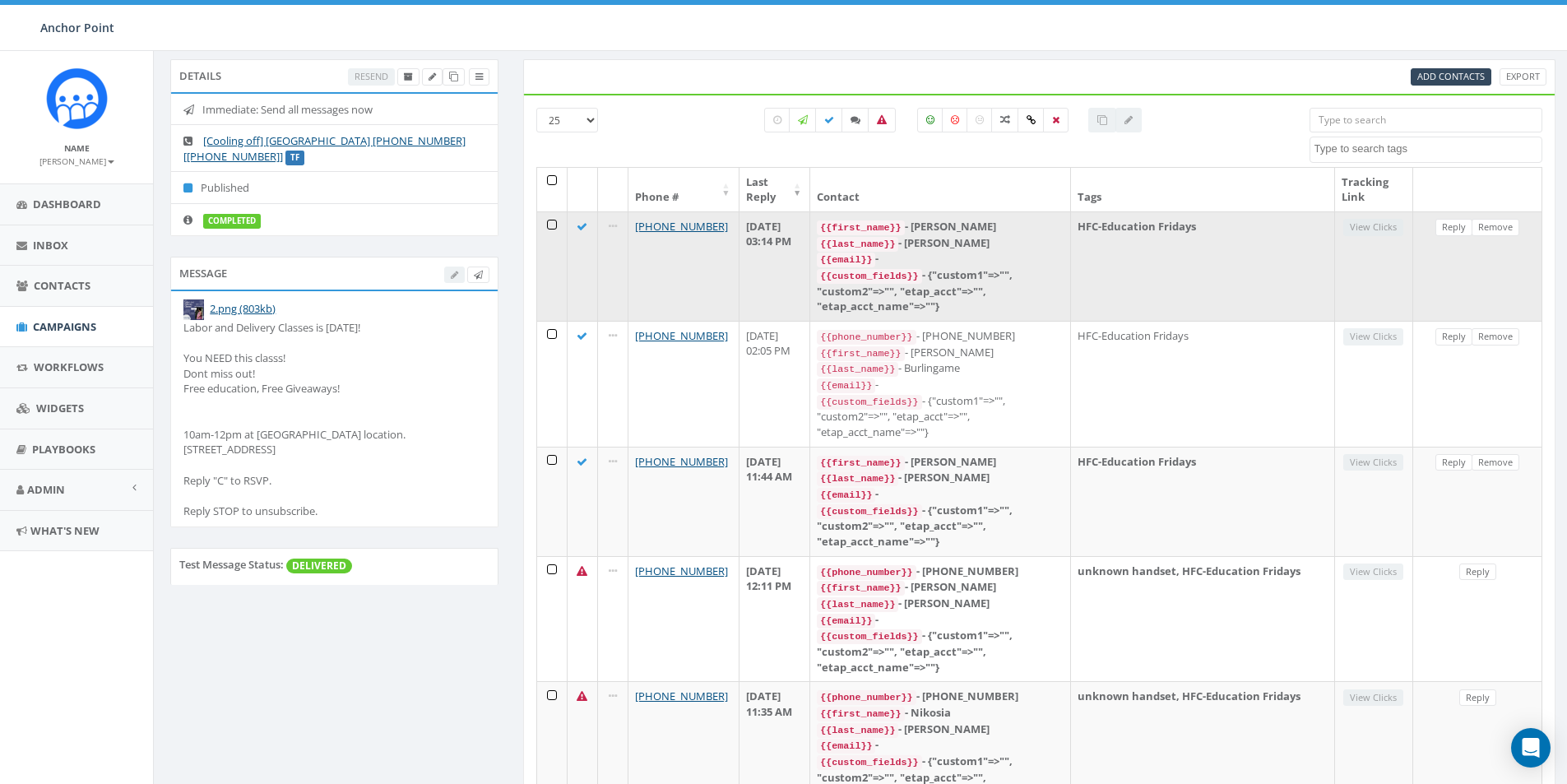
scroll to position [0, 0]
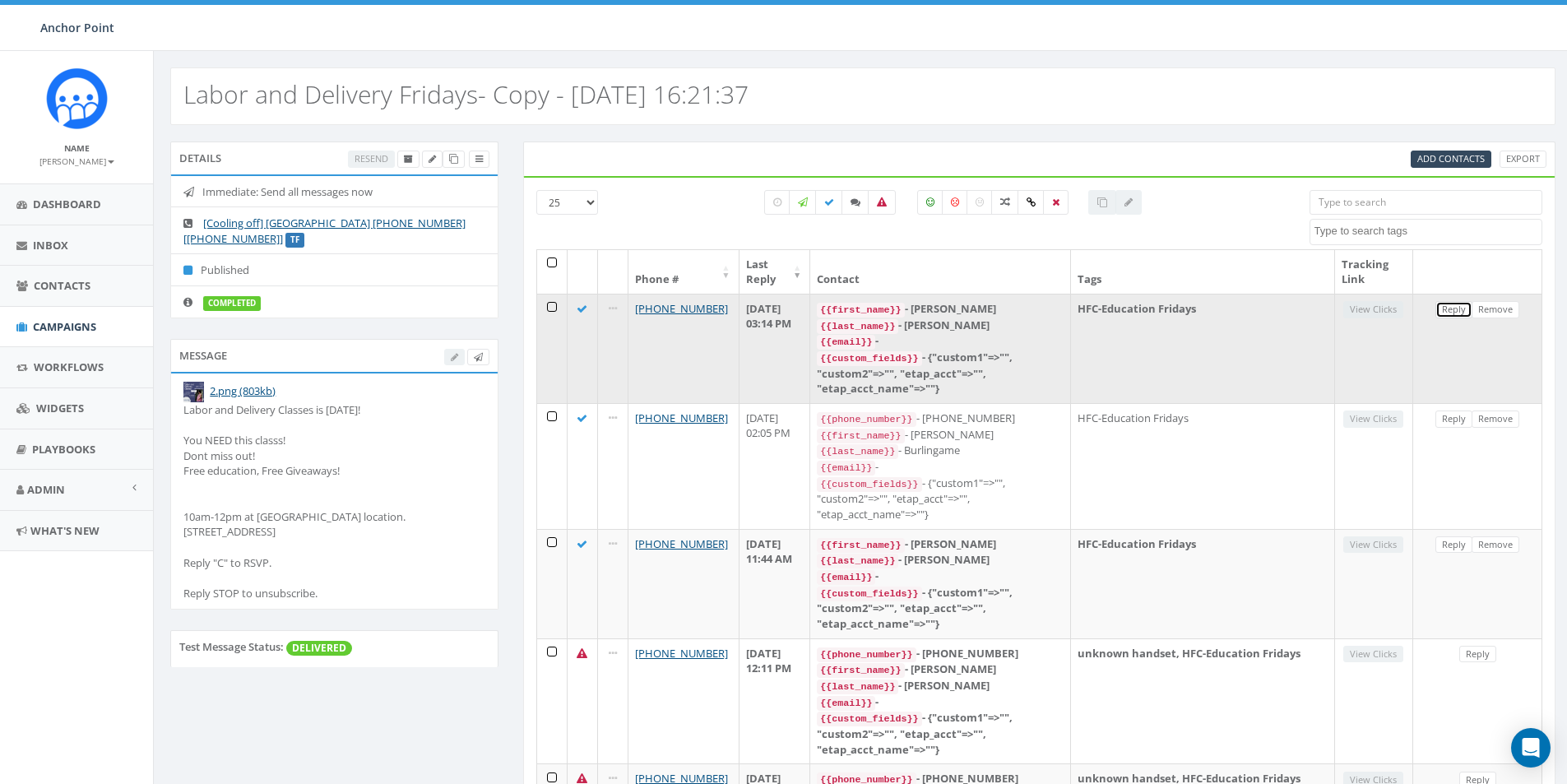
click at [1455, 310] on link "Reply" at bounding box center [1454, 310] width 37 height 17
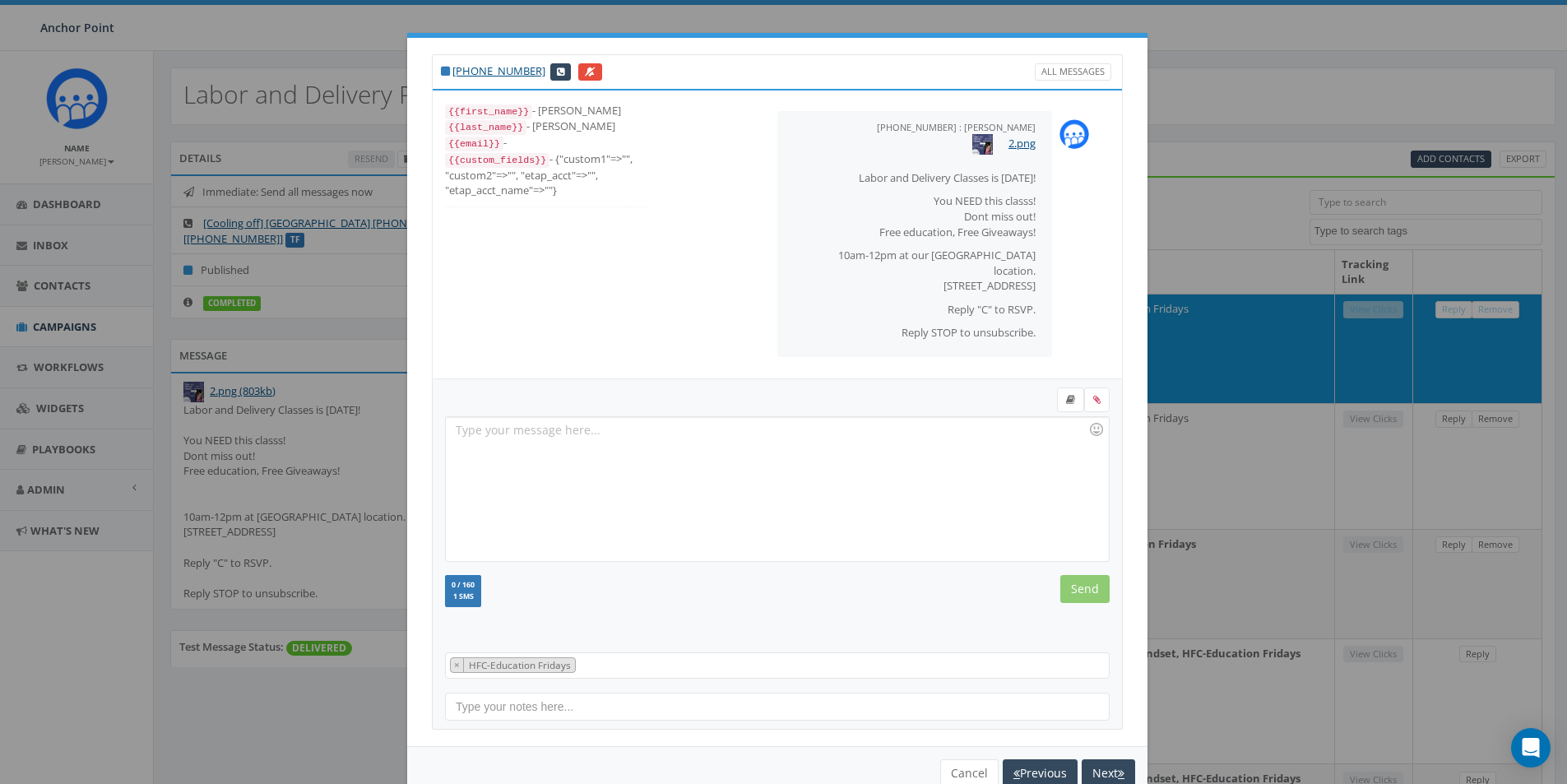
click at [1192, 92] on div "[PHONE_NUMBER] All Messages {{first_name}} - [PERSON_NAME] {{last_name}} - [PER…" at bounding box center [784, 392] width 1567 height 784
click at [946, 770] on button "Cancel" at bounding box center [970, 774] width 59 height 28
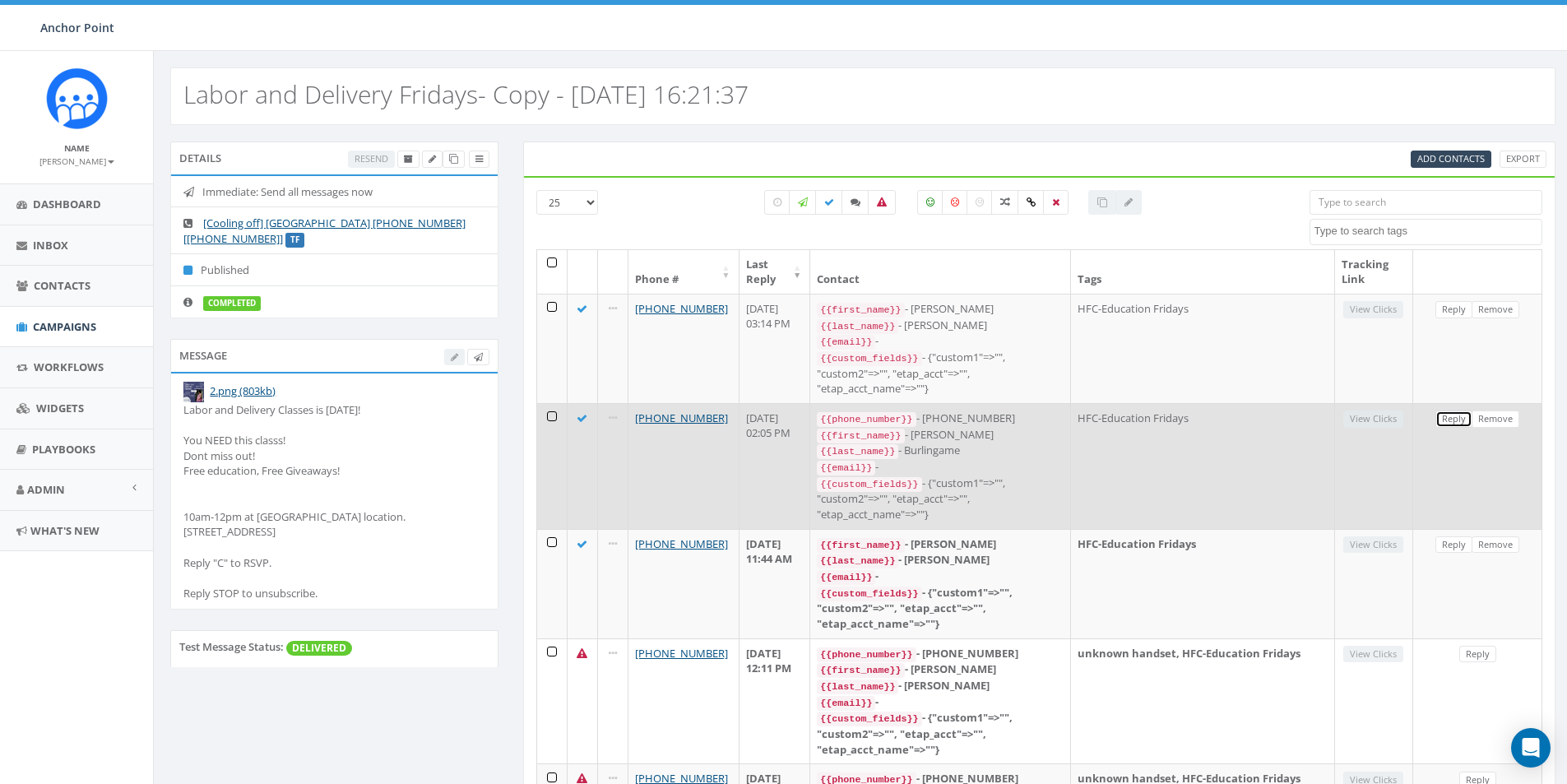
click at [1454, 415] on link "Reply" at bounding box center [1454, 419] width 37 height 17
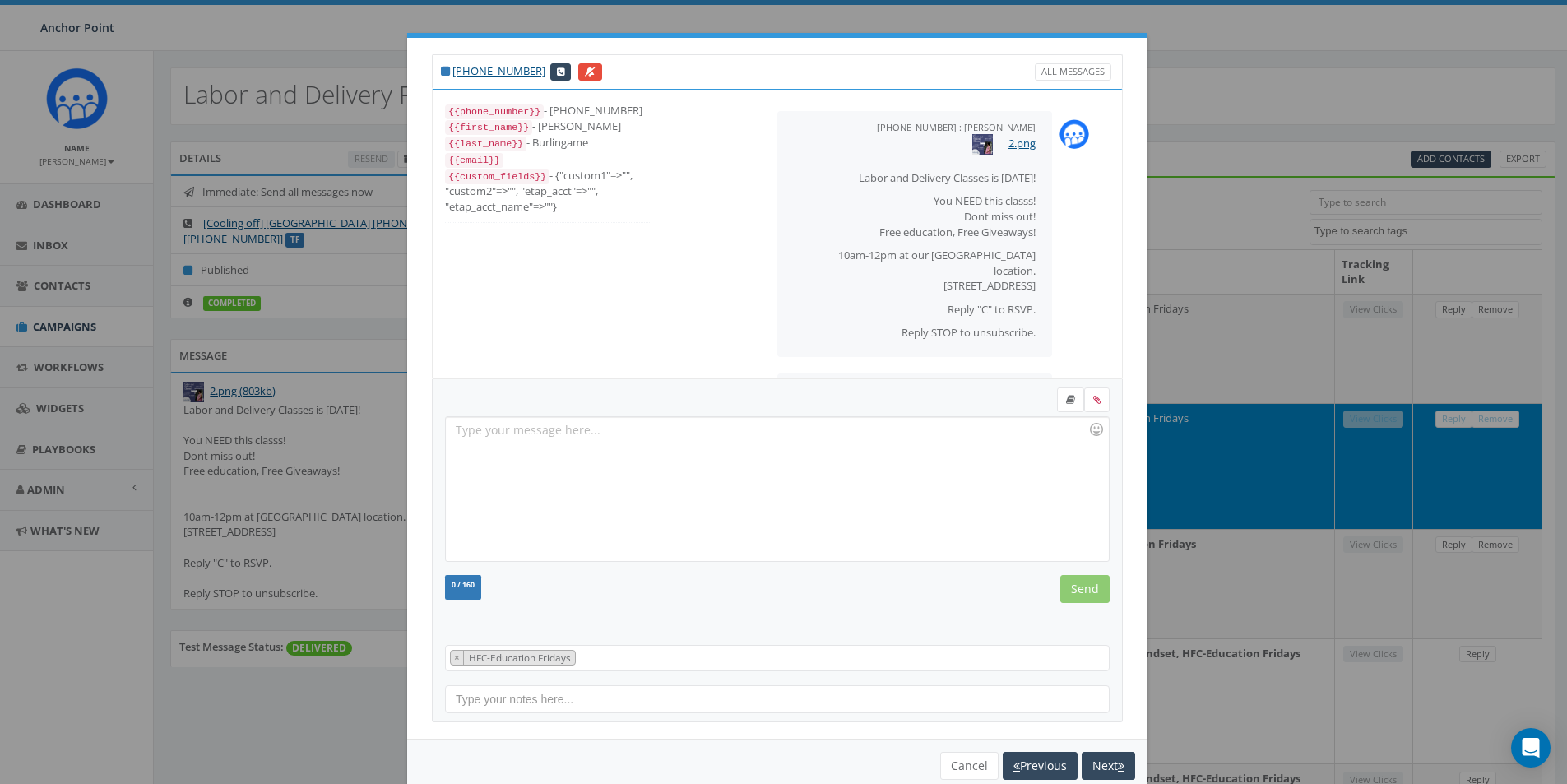
scroll to position [71, 0]
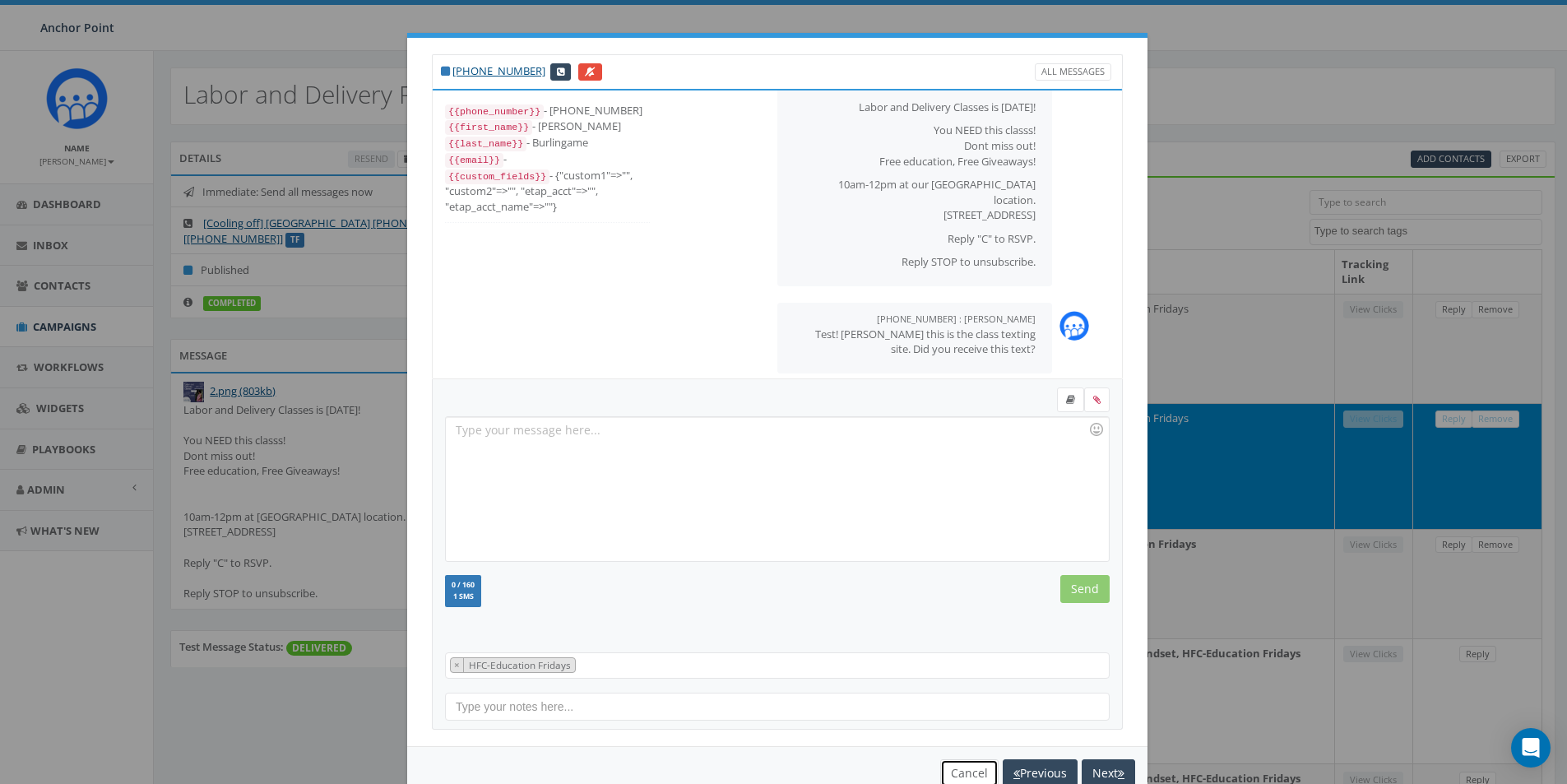
click at [947, 771] on button "Cancel" at bounding box center [970, 774] width 59 height 28
